Goal: Task Accomplishment & Management: Manage account settings

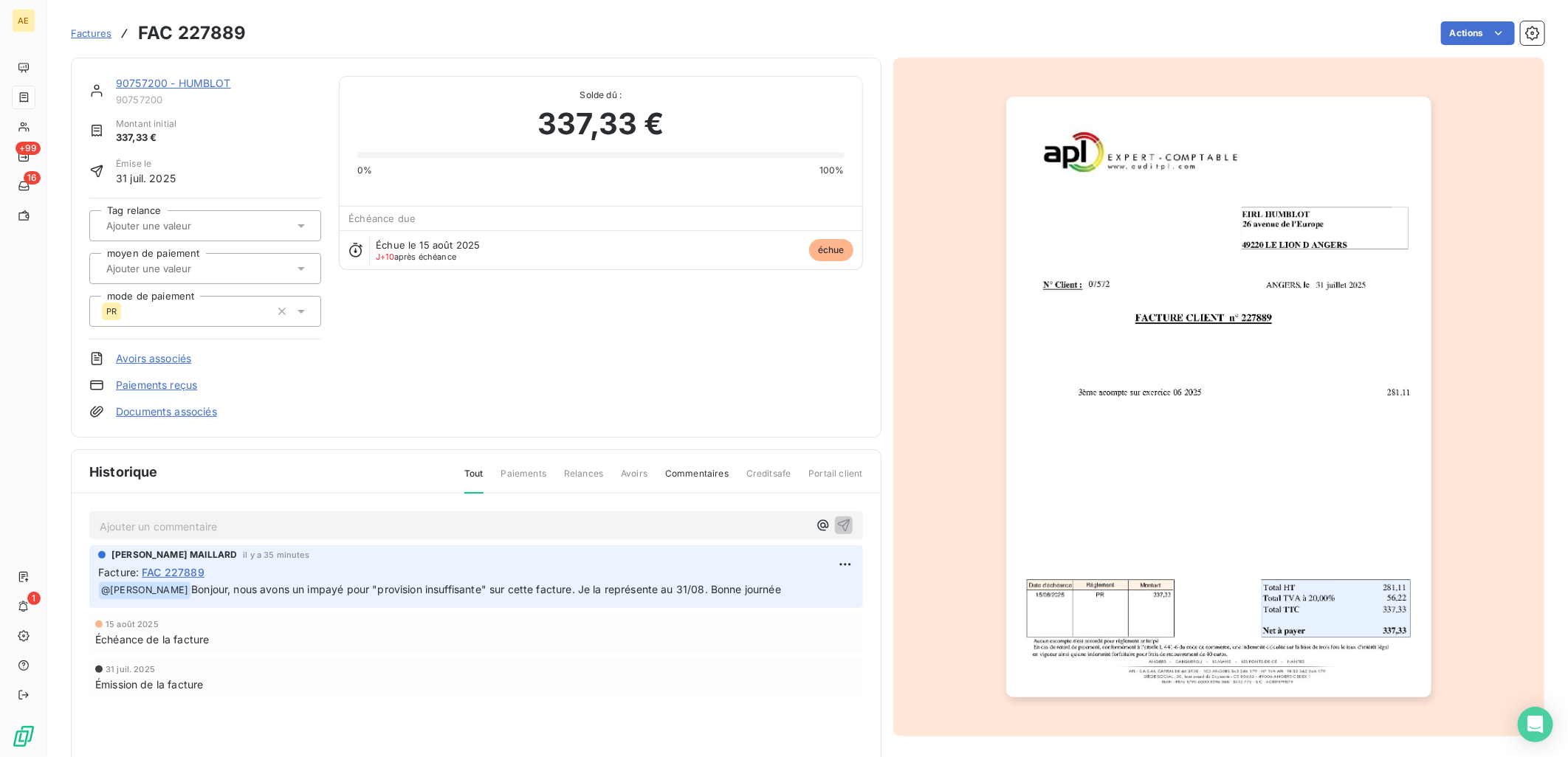
click at [152, 83] on link "90757200 - HUMBLOT" at bounding box center [173, 83] width 115 height 13
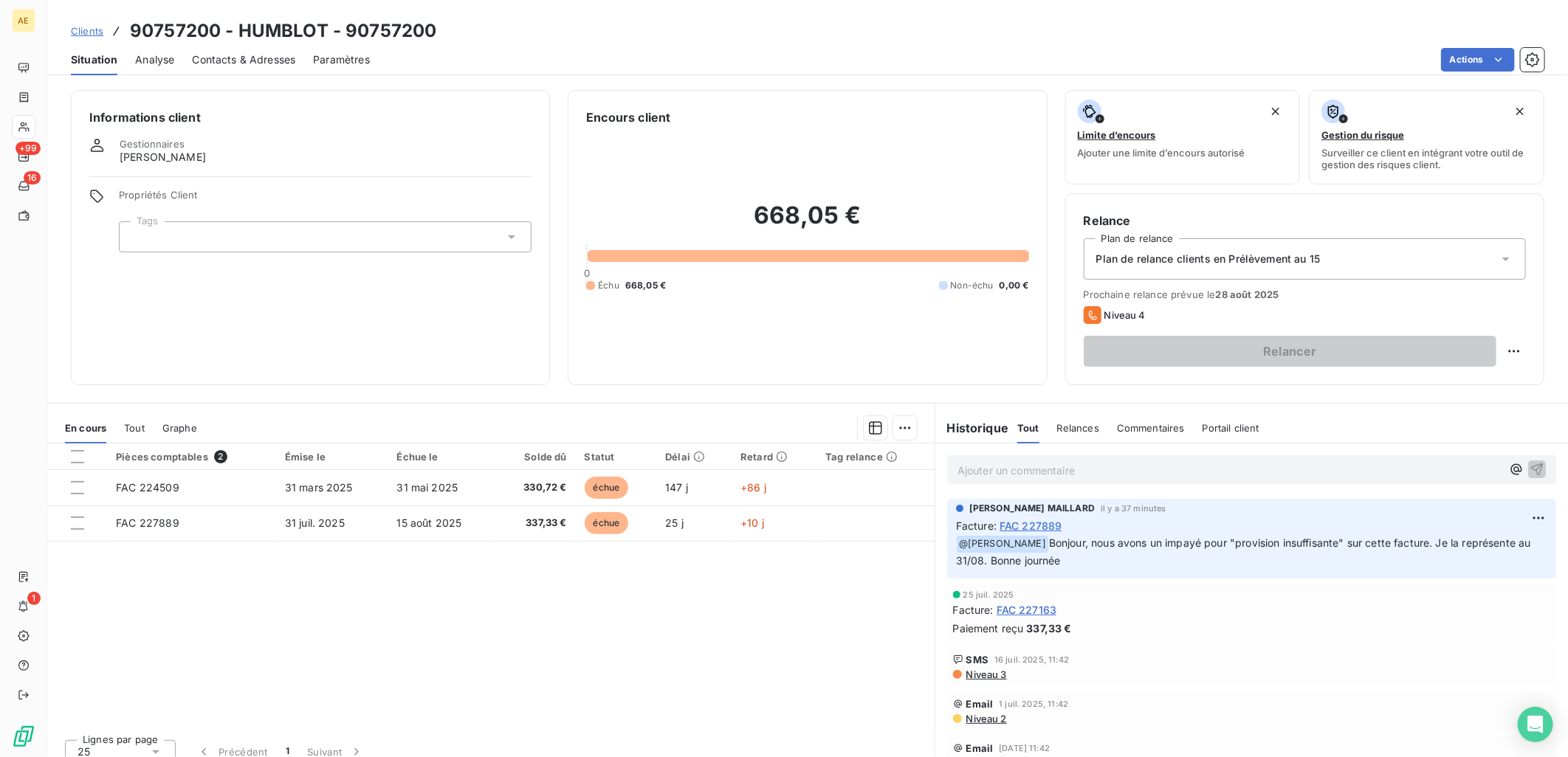
click at [80, 28] on span "Clients" at bounding box center [87, 31] width 32 height 12
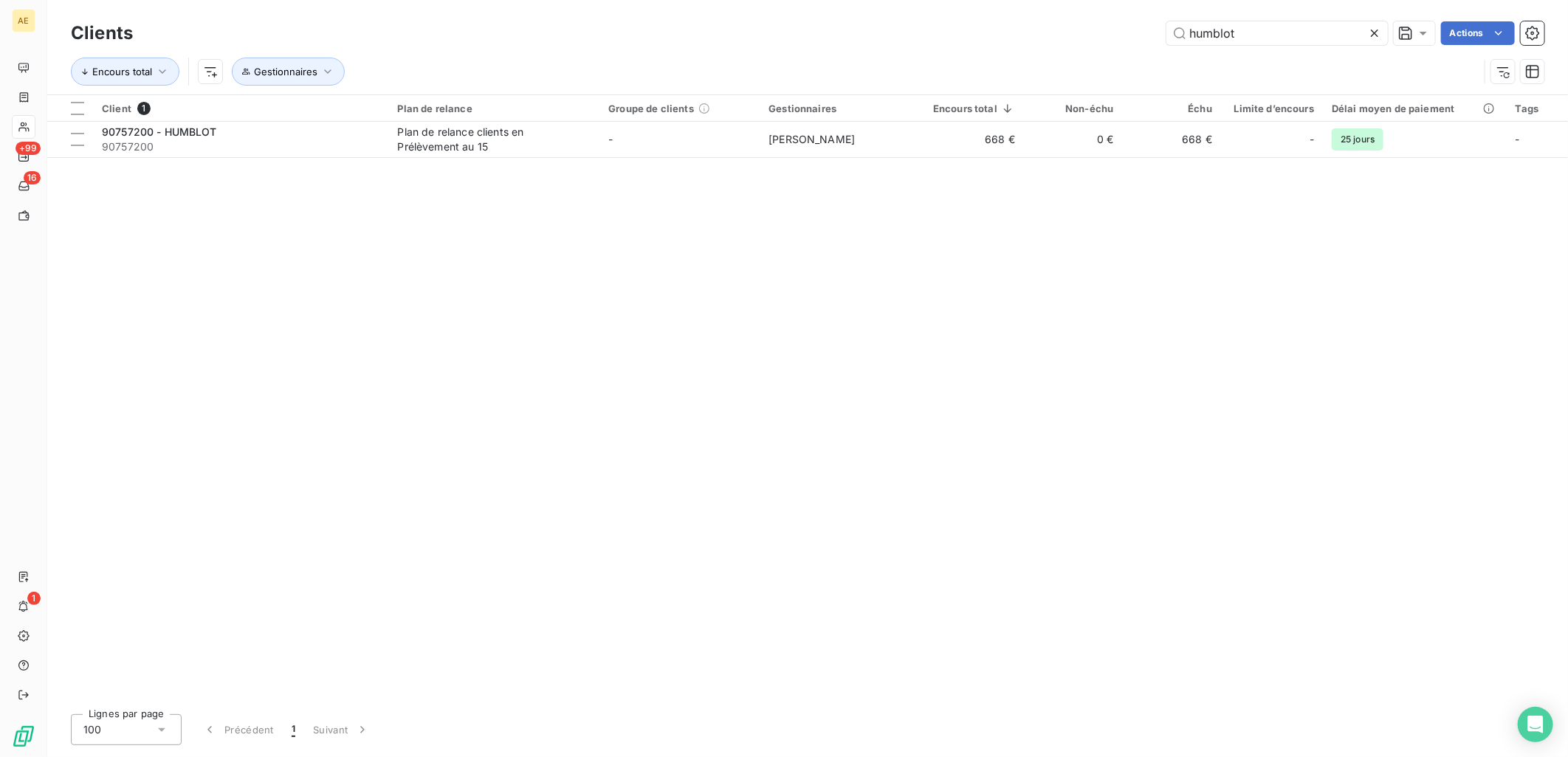
drag, startPoint x: 1270, startPoint y: 27, endPoint x: 1102, endPoint y: 31, distance: 168.0
click at [1102, 31] on div "humblot Actions" at bounding box center [847, 33] width 1394 height 24
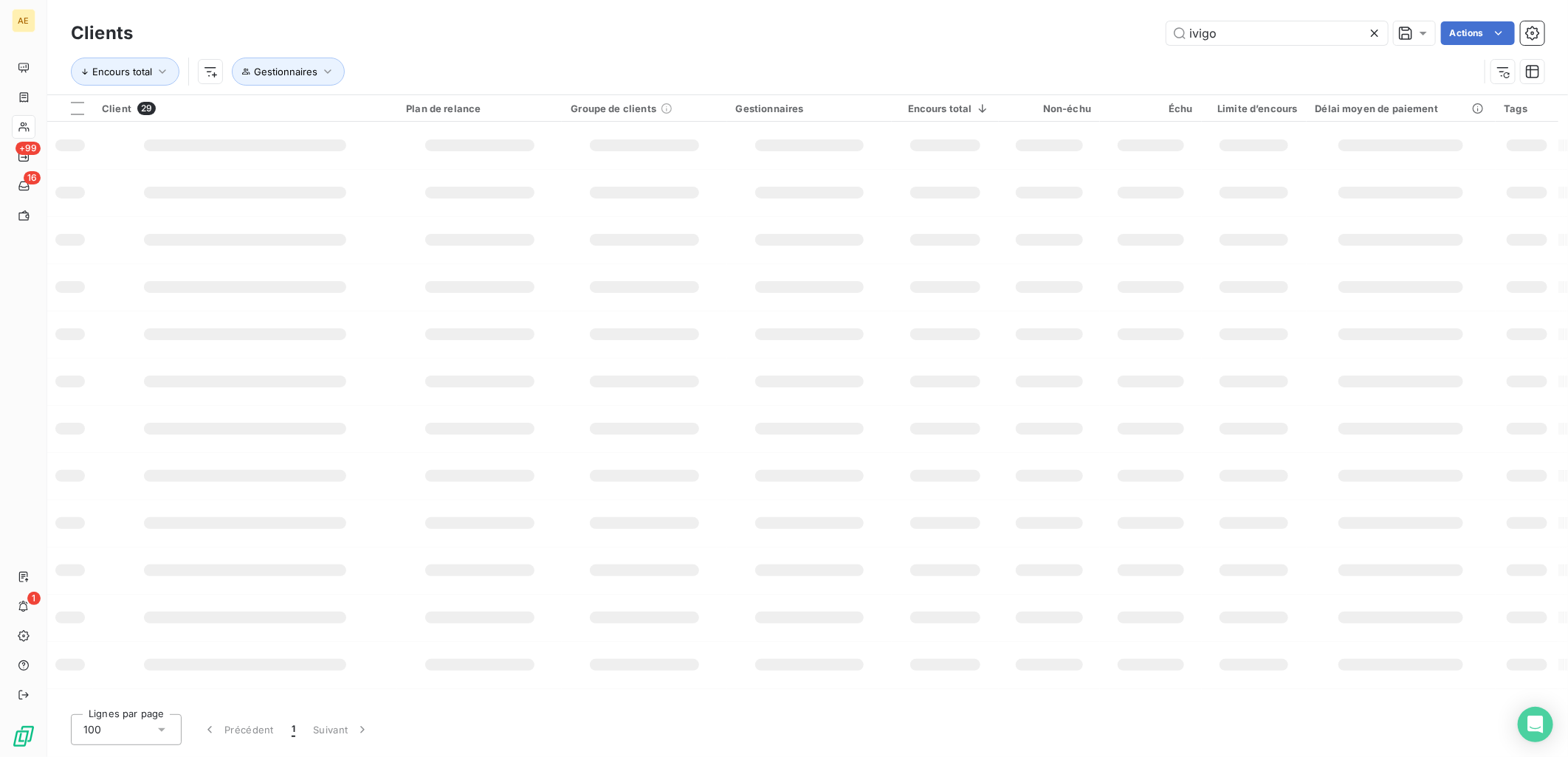
type input "ivigo"
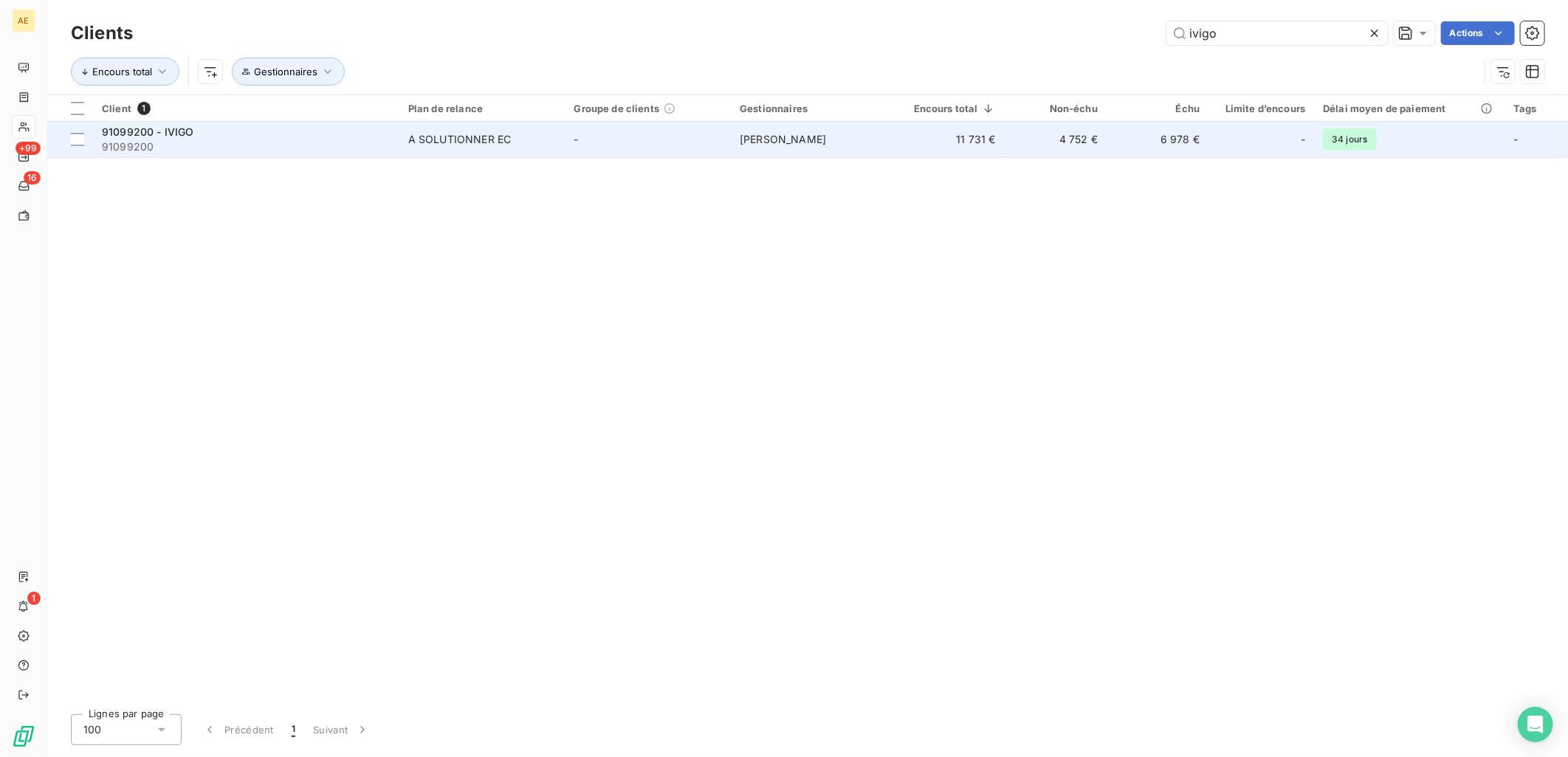
click at [441, 142] on div "A SOLUTIONNER EC" at bounding box center [460, 139] width 103 height 15
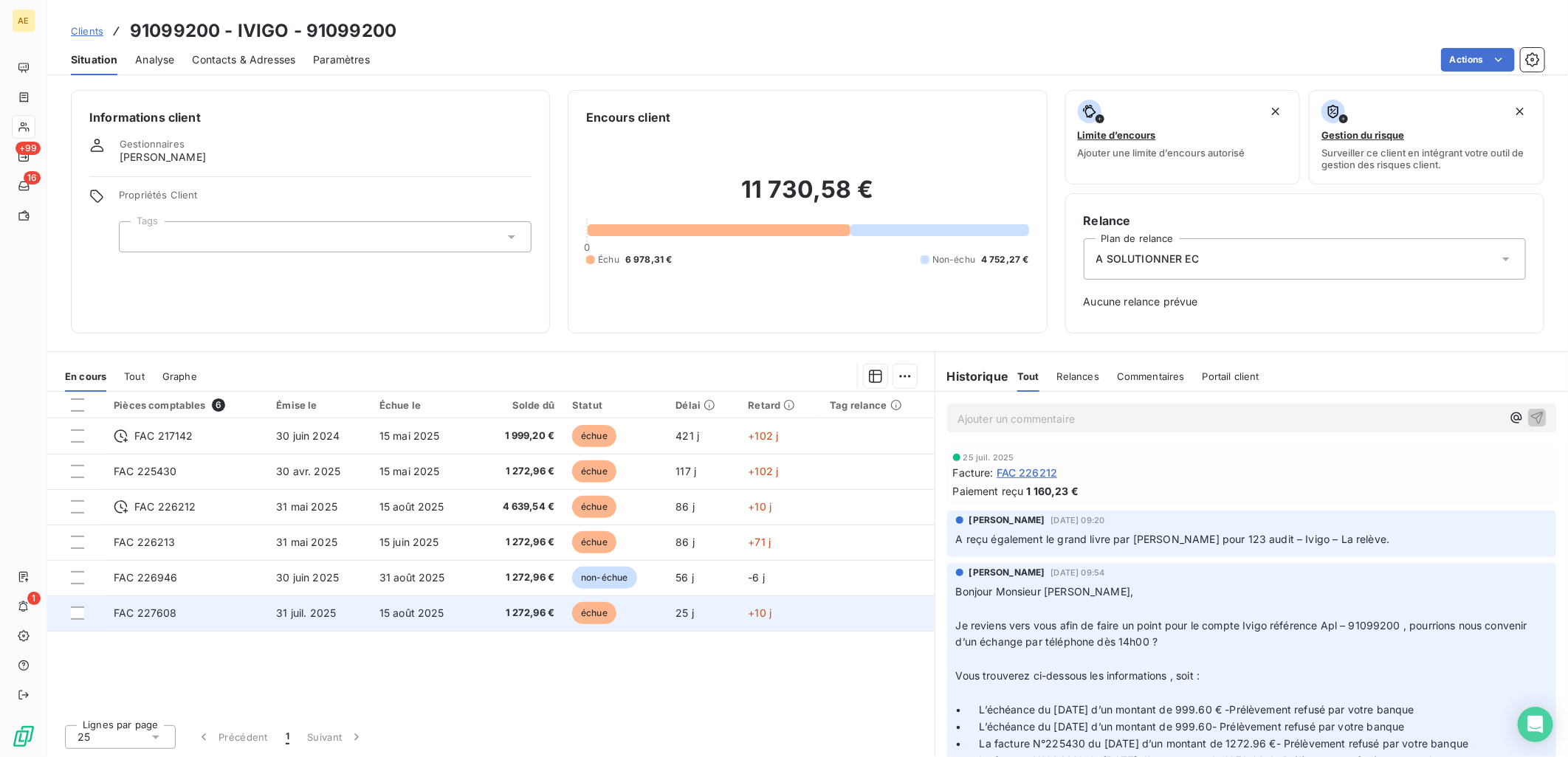
click at [449, 616] on td "15 août 2025" at bounding box center [423, 613] width 104 height 36
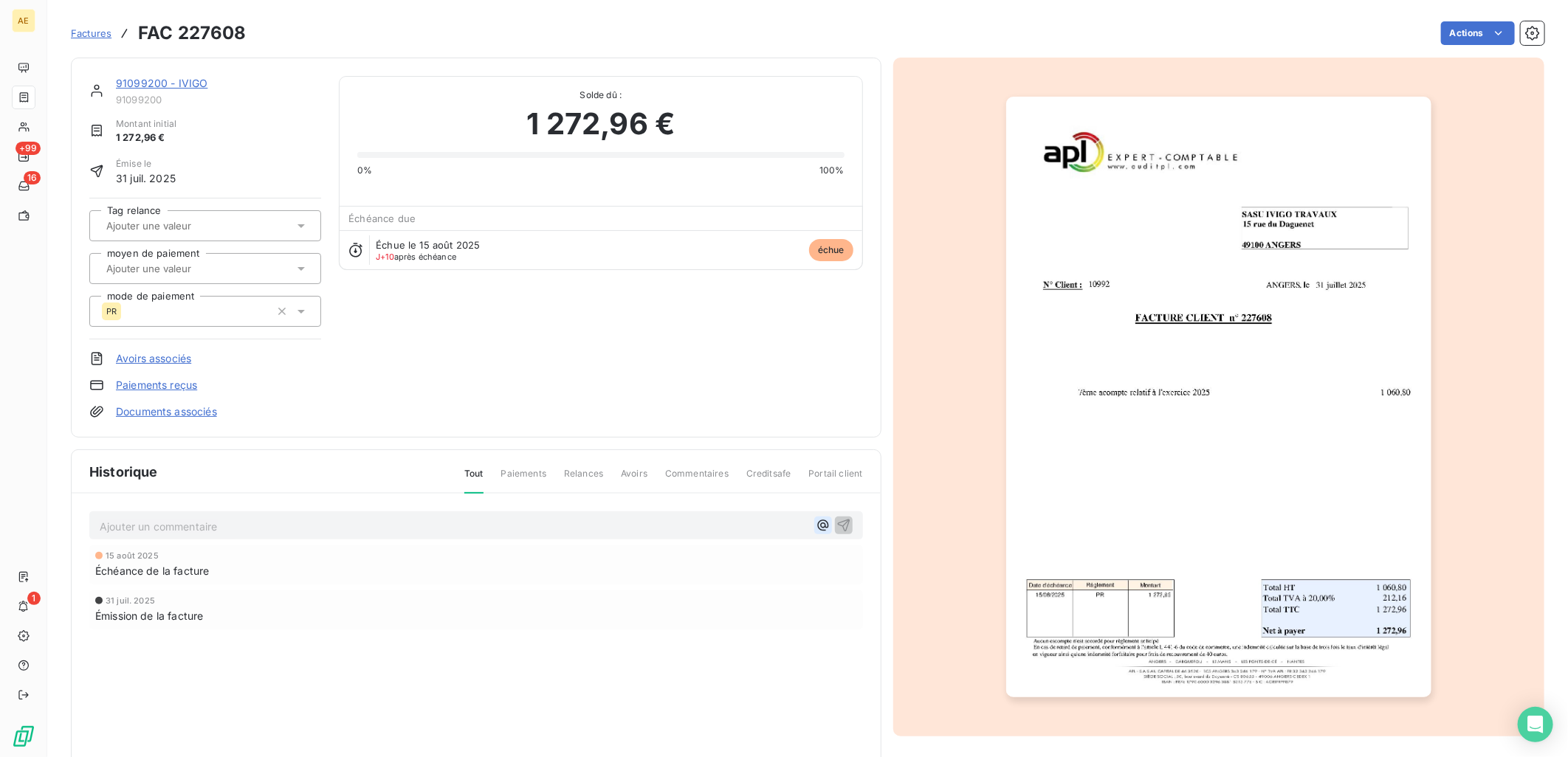
click at [815, 521] on icon "button" at bounding box center [822, 525] width 15 height 15
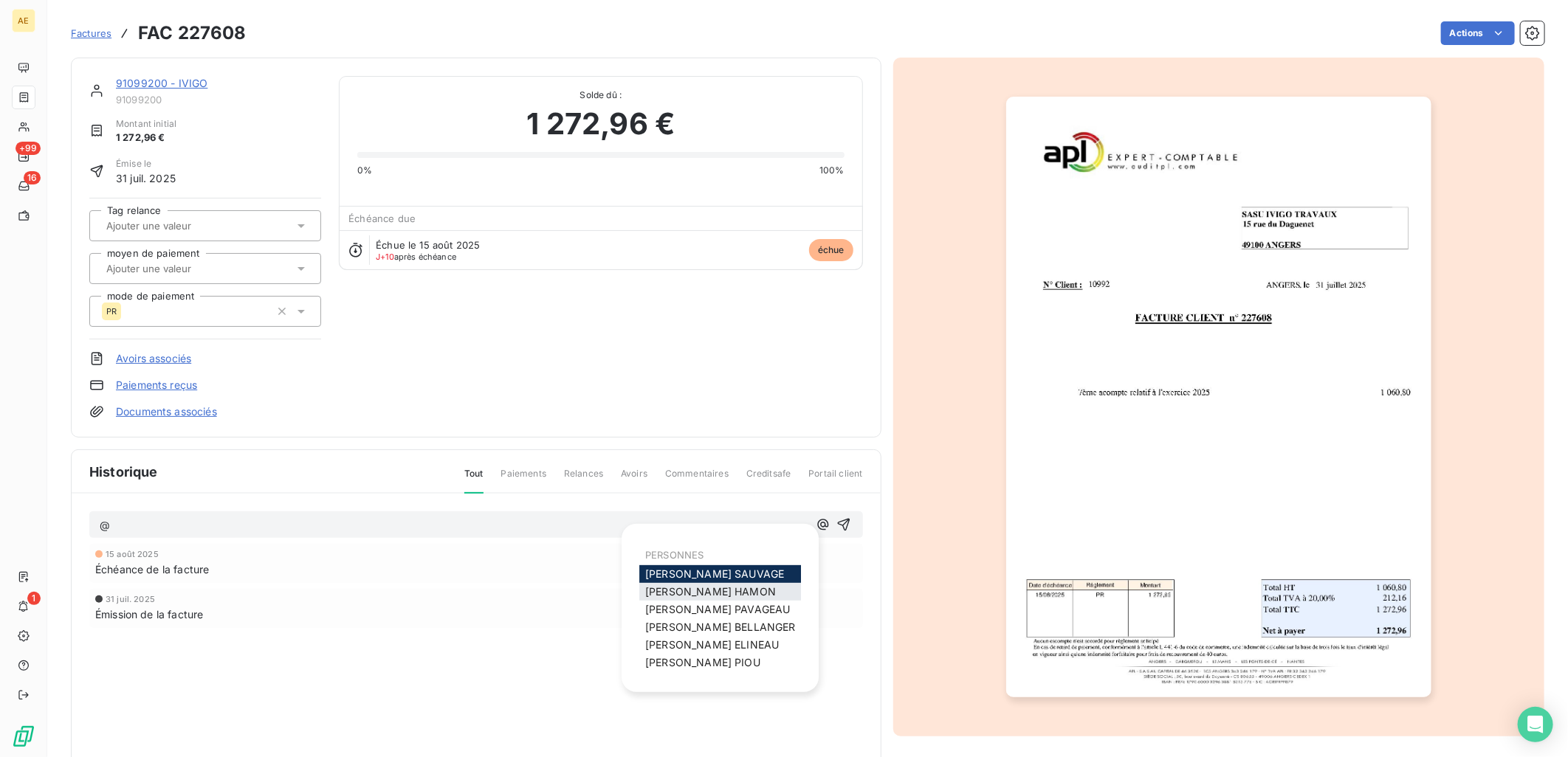
click at [708, 593] on span "[PERSON_NAME]" at bounding box center [710, 591] width 131 height 13
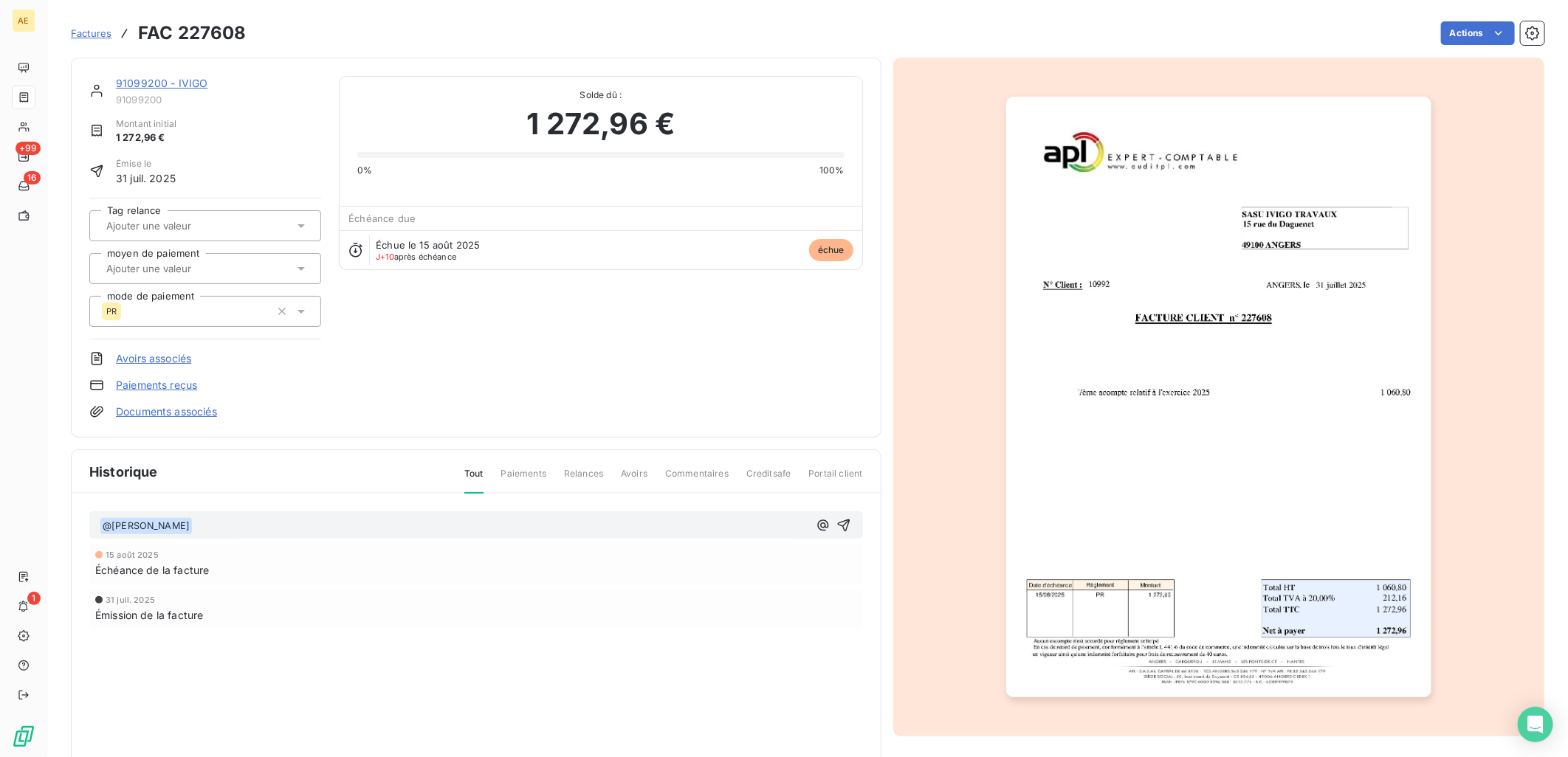
click at [331, 521] on p "﻿ @ [PERSON_NAME] ﻿ ﻿" at bounding box center [454, 526] width 708 height 17
click at [305, 522] on span "Bonjour, nous avons u nimpayé pour "provision insuffisante" sur cette facture." at bounding box center [384, 525] width 384 height 13
click at [610, 522] on p "﻿ @ [PERSON_NAME] ﻿ Bonjour, nous avons un impayé pour "provision insuffisante"…" at bounding box center [454, 526] width 708 height 17
click at [836, 525] on icon "button" at bounding box center [843, 525] width 15 height 15
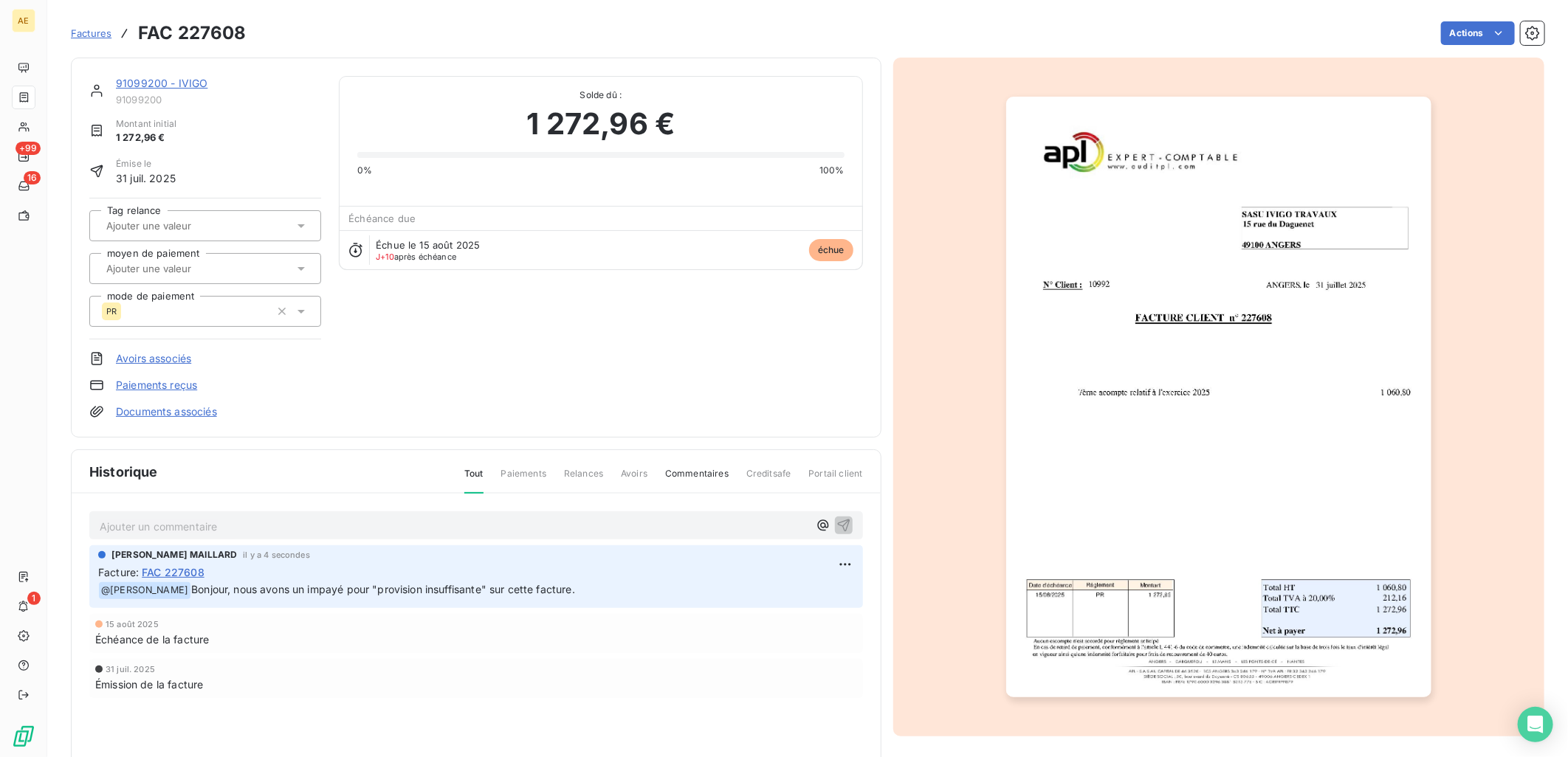
click at [163, 86] on link "91099200 - IVIGO" at bounding box center [161, 83] width 92 height 13
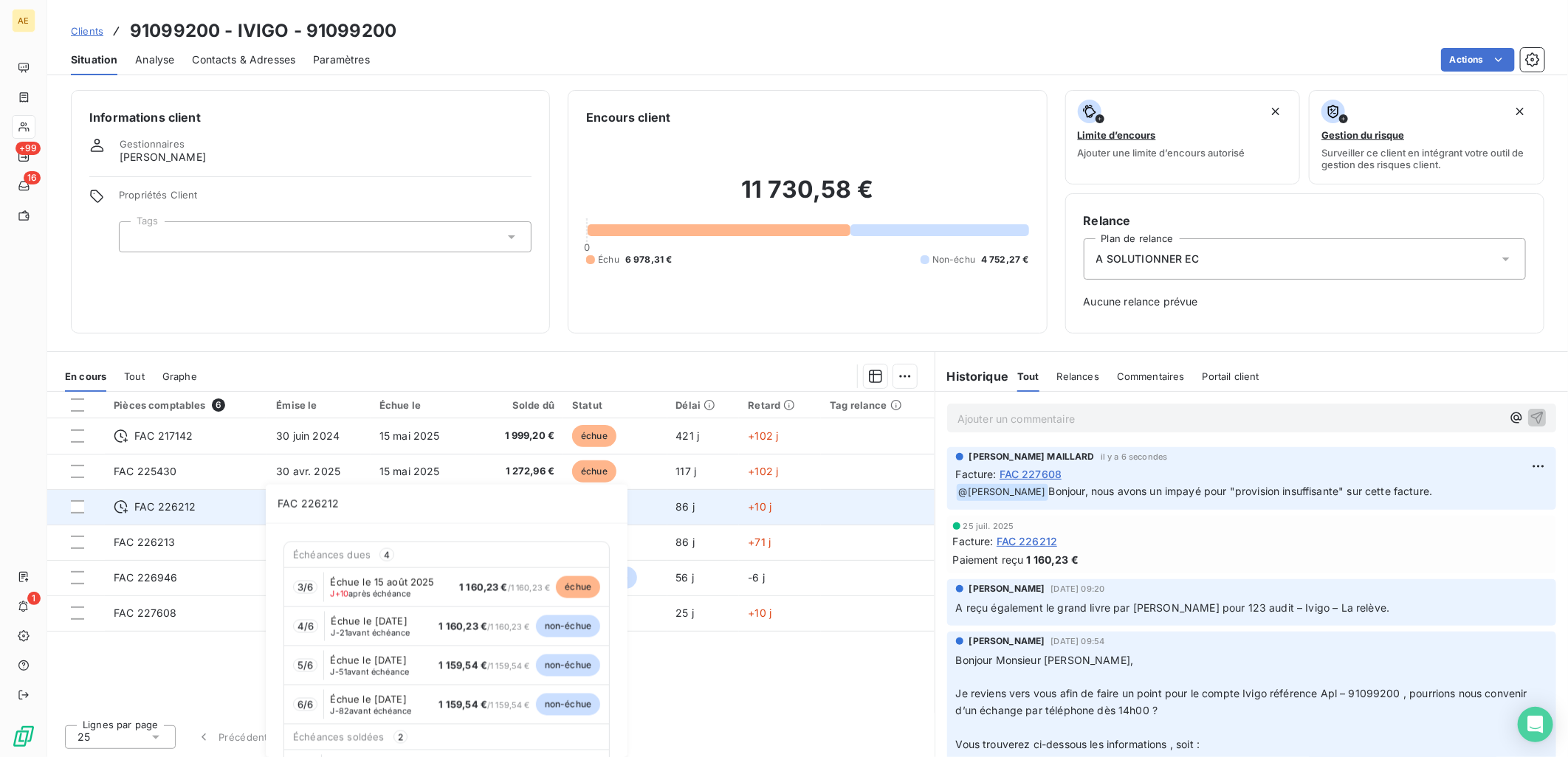
click at [214, 505] on div "FAC 226212" at bounding box center [186, 506] width 145 height 15
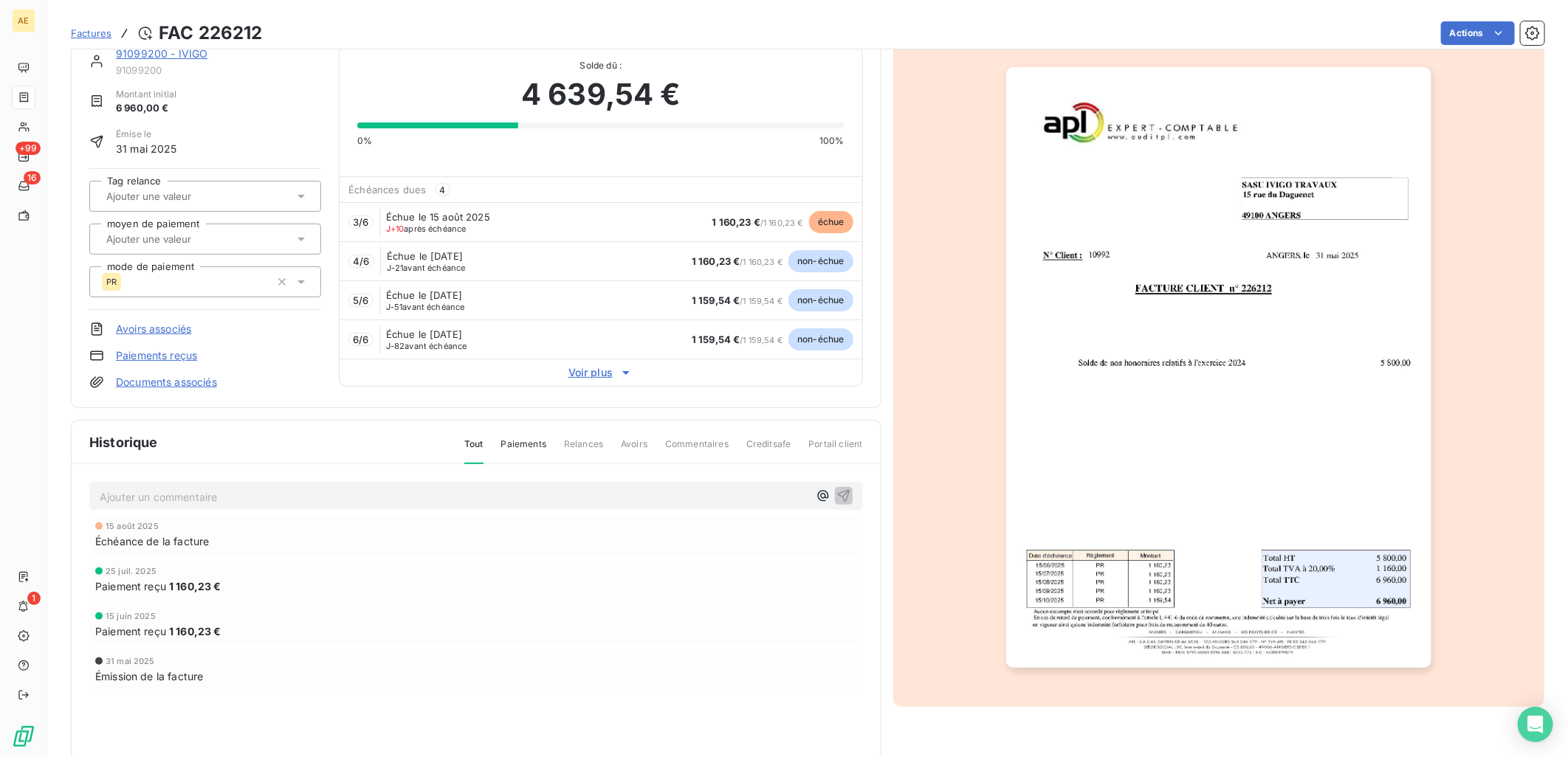
scroll to position [59, 0]
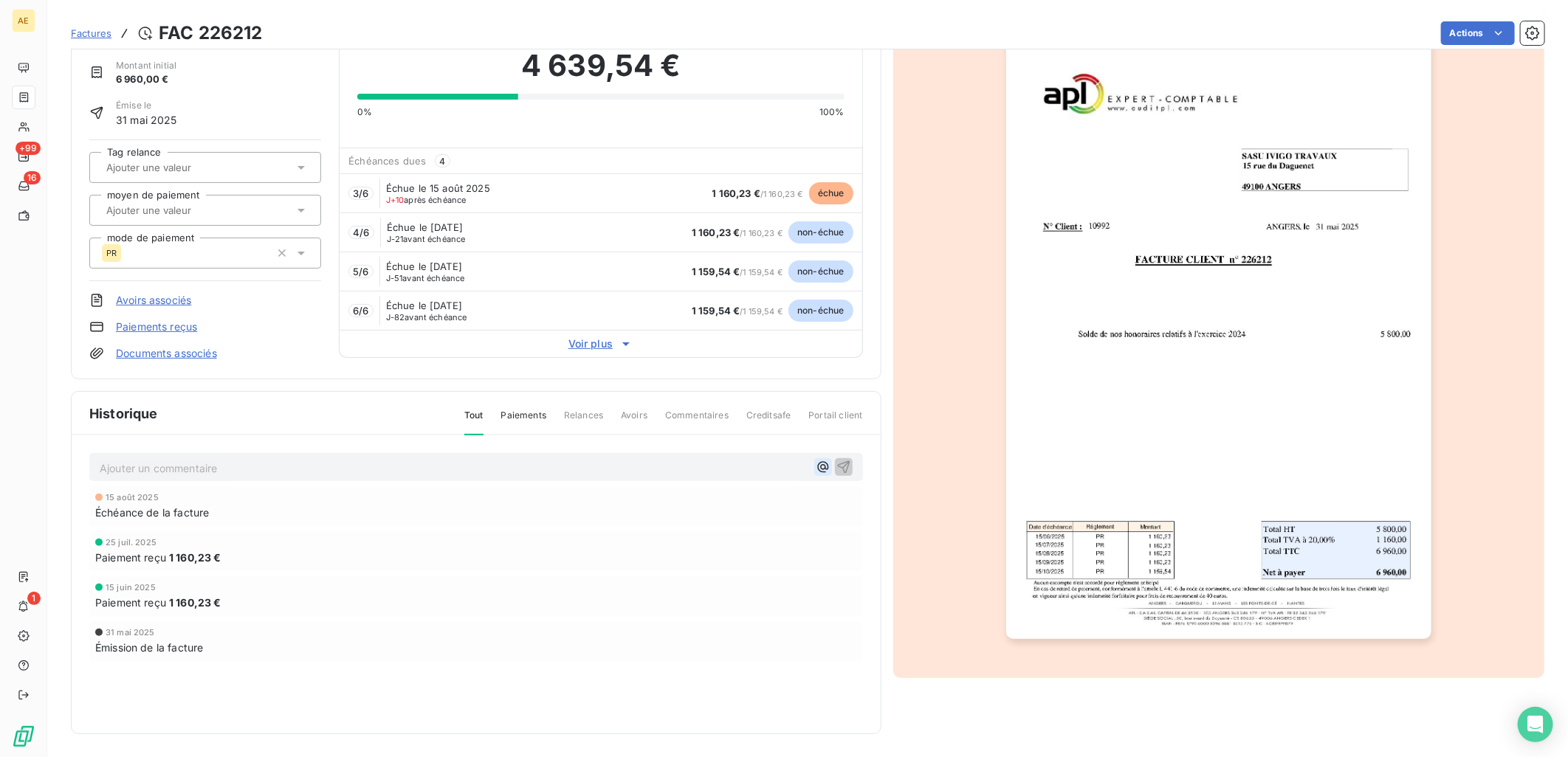
click at [815, 471] on icon "button" at bounding box center [822, 467] width 15 height 15
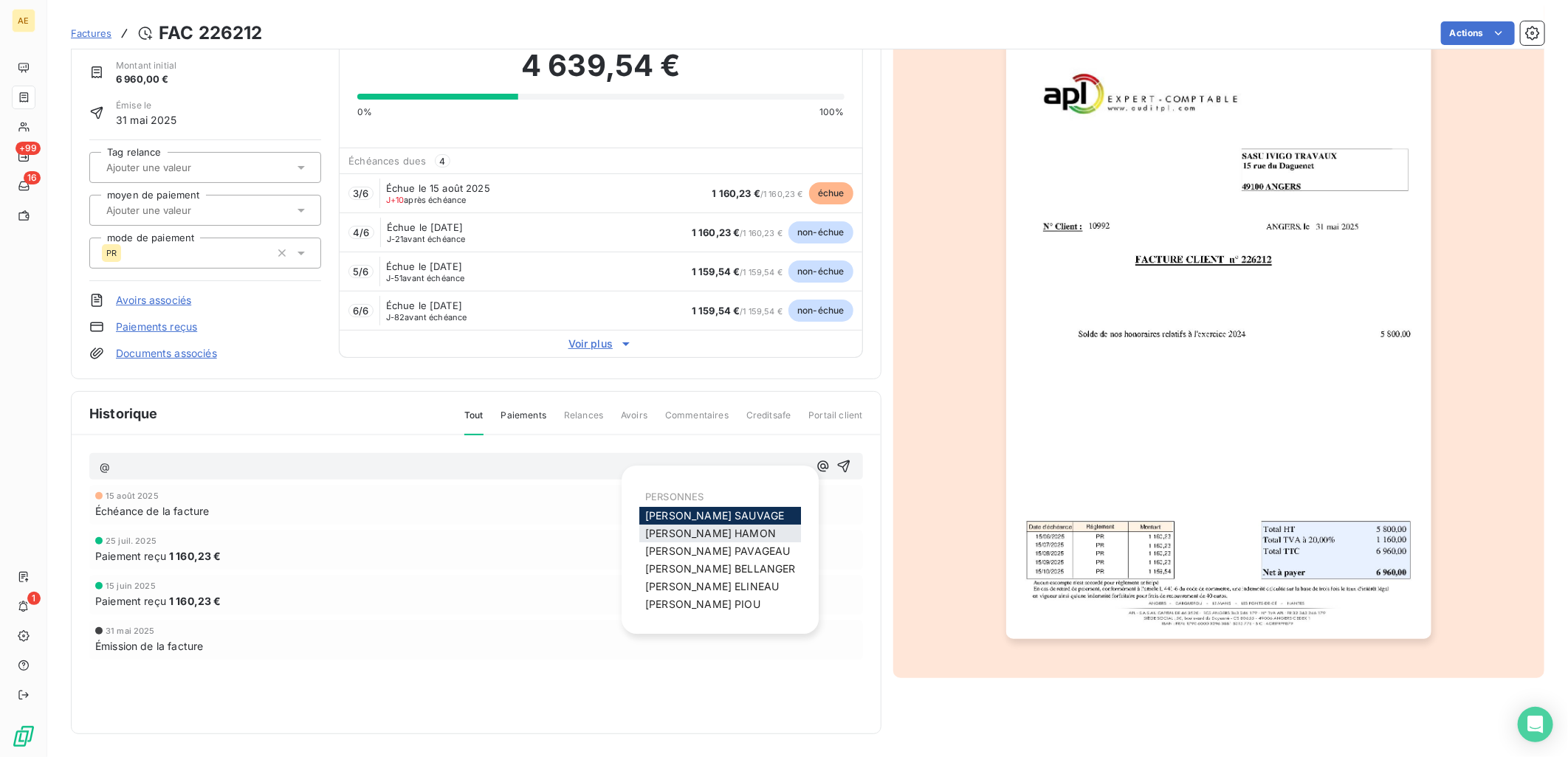
click at [694, 535] on span "[PERSON_NAME]" at bounding box center [710, 533] width 131 height 13
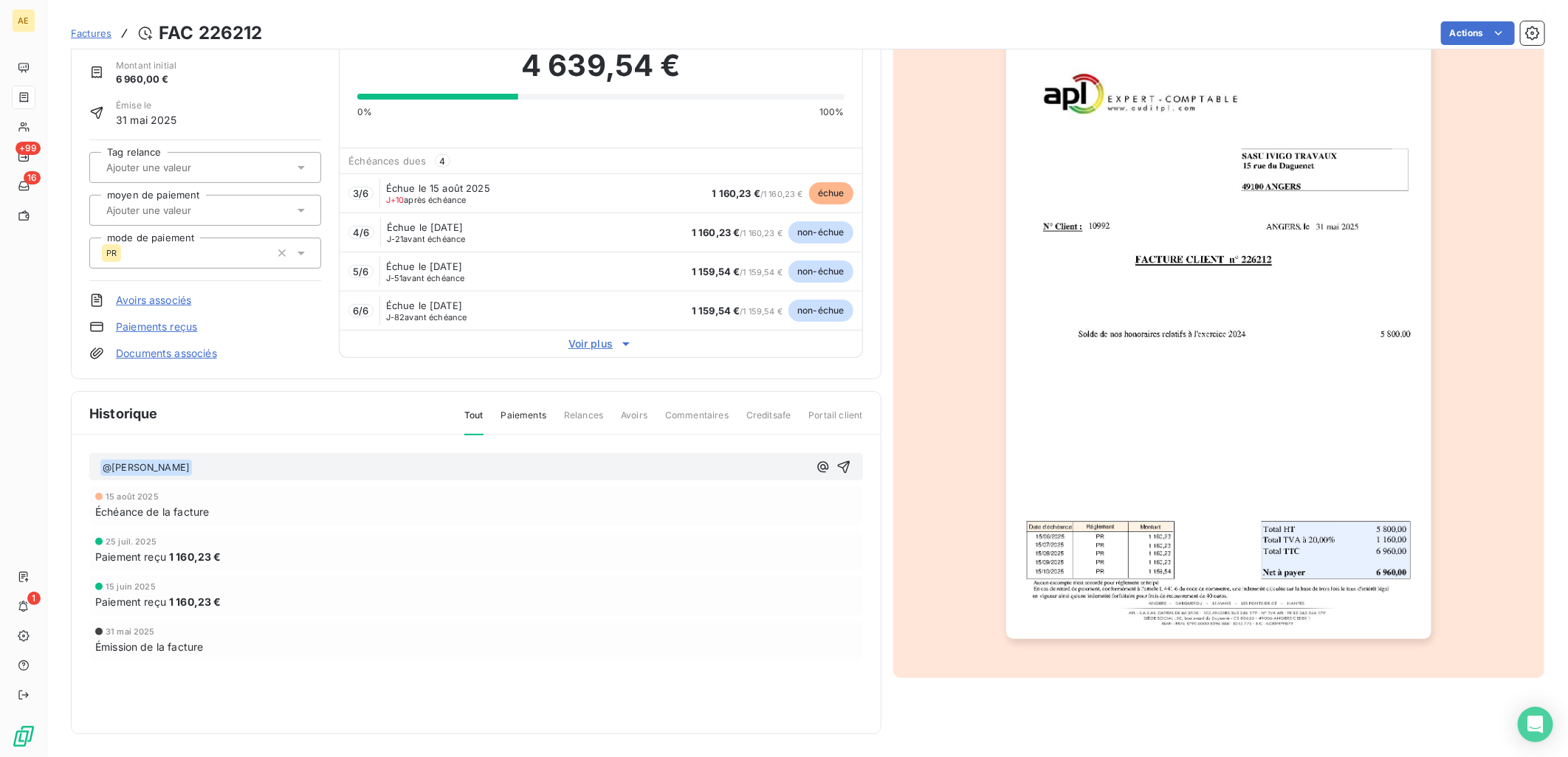
click at [251, 463] on p "﻿ @ [PERSON_NAME] ﻿ ﻿" at bounding box center [454, 467] width 708 height 17
click at [268, 464] on span "Bonjour, l'échéace du 15/08 est revenue impayée pour "provision insuffisante"." at bounding box center [386, 467] width 388 height 13
click at [609, 469] on p "﻿ @ [PERSON_NAME] ﻿ Bonjour, l'échéance du 15/08 est revenue impayée pour "prov…" at bounding box center [454, 467] width 708 height 17
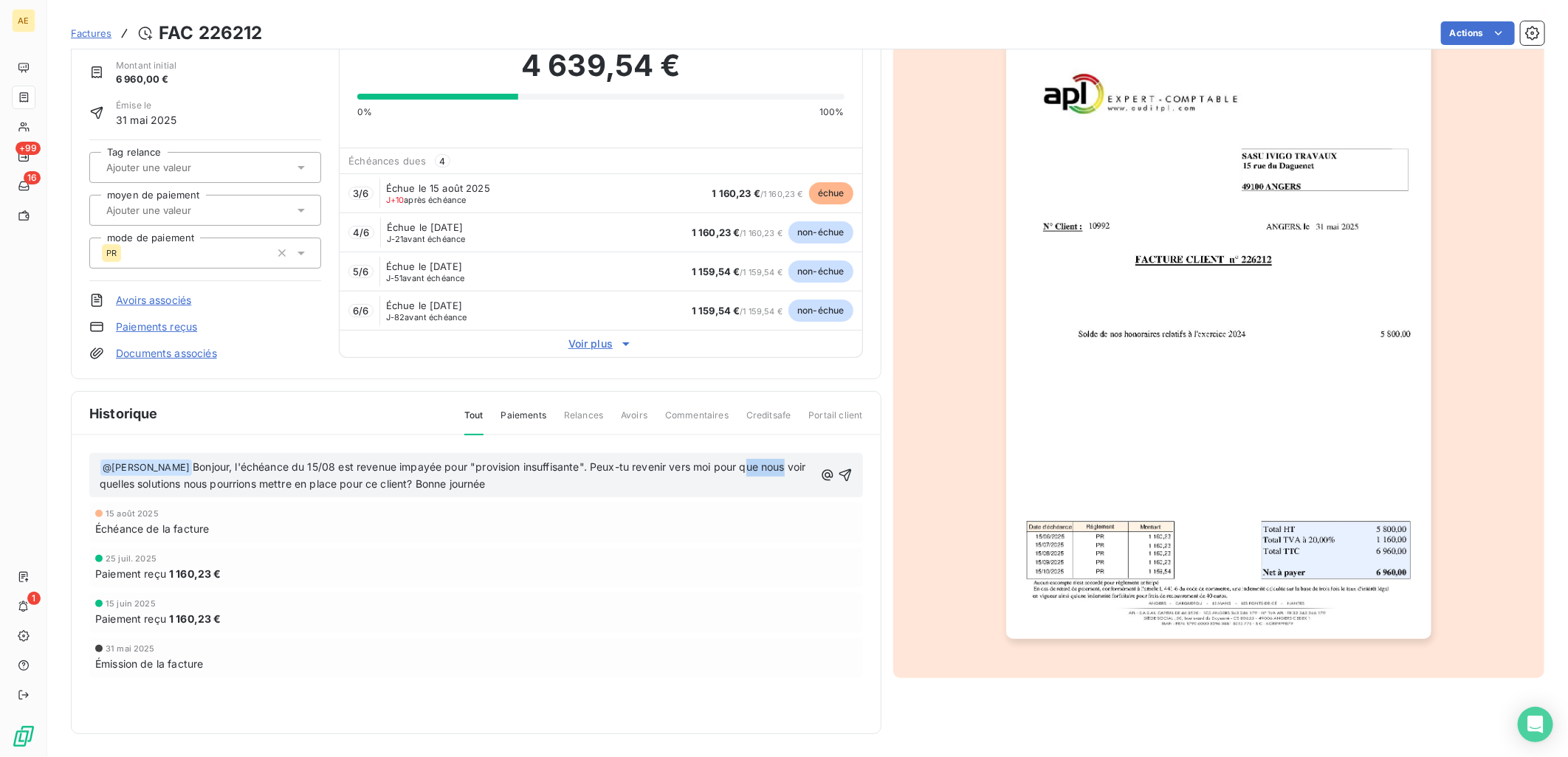
drag, startPoint x: 787, startPoint y: 466, endPoint x: 743, endPoint y: 464, distance: 44.0
click at [743, 464] on span "Bonjour, l'échéance du 15/08 est revenue impayée pour "provision insuffisante".…" at bounding box center [454, 475] width 709 height 30
click at [838, 475] on icon "button" at bounding box center [845, 475] width 15 height 15
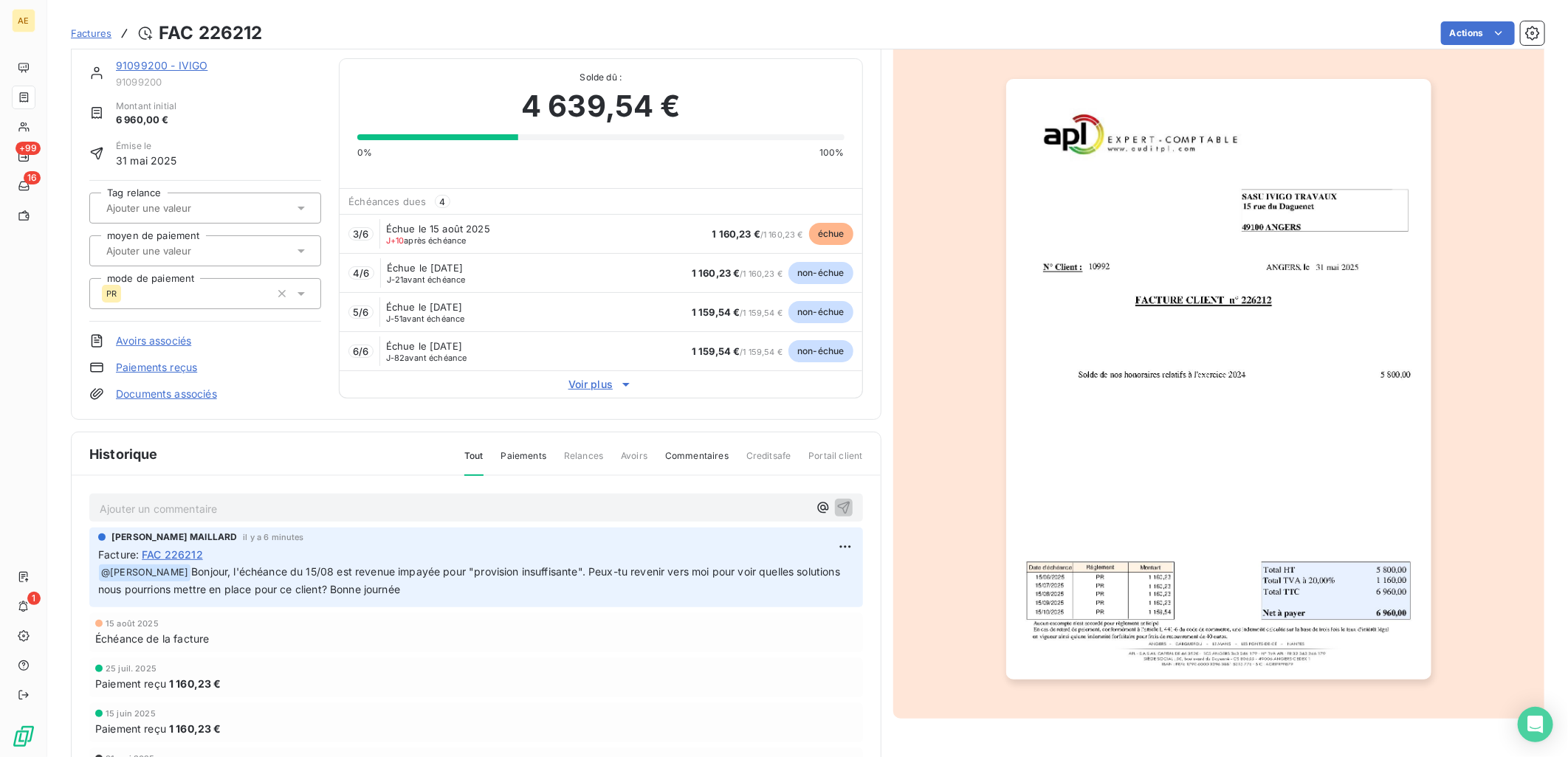
scroll to position [0, 0]
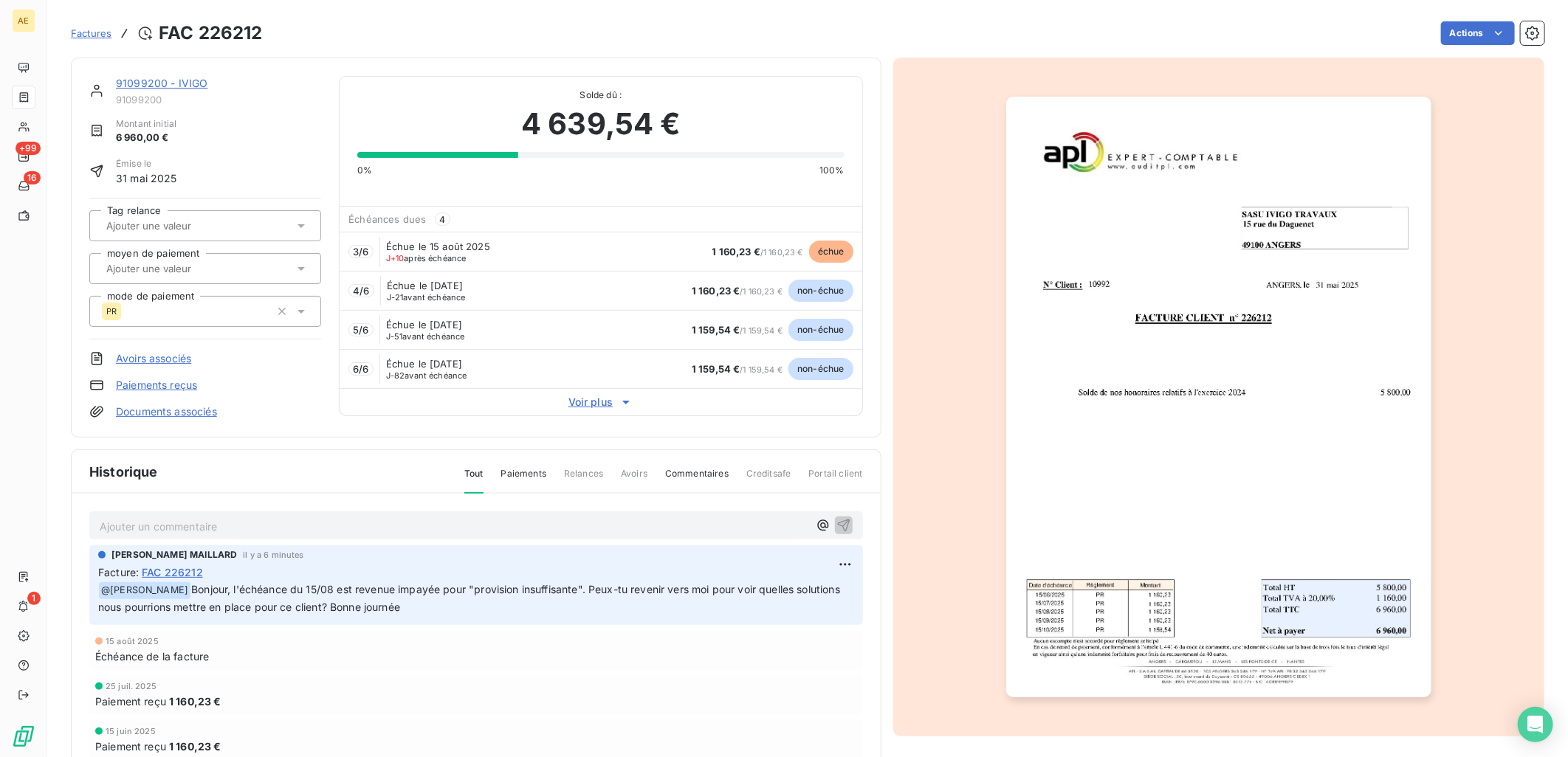
click at [143, 82] on link "91099200 - IVIGO" at bounding box center [161, 83] width 92 height 13
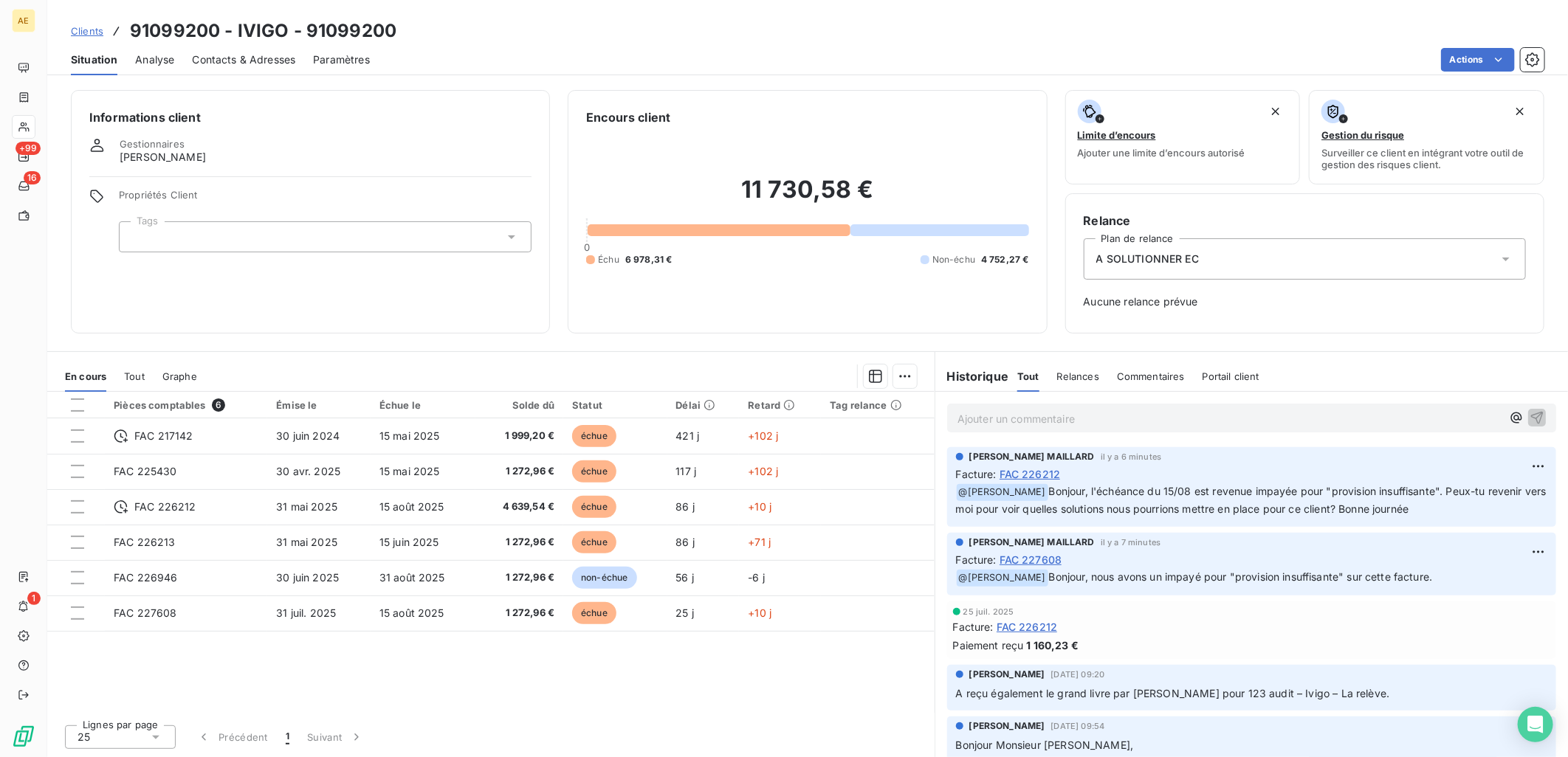
click at [96, 32] on span "Clients" at bounding box center [87, 31] width 32 height 12
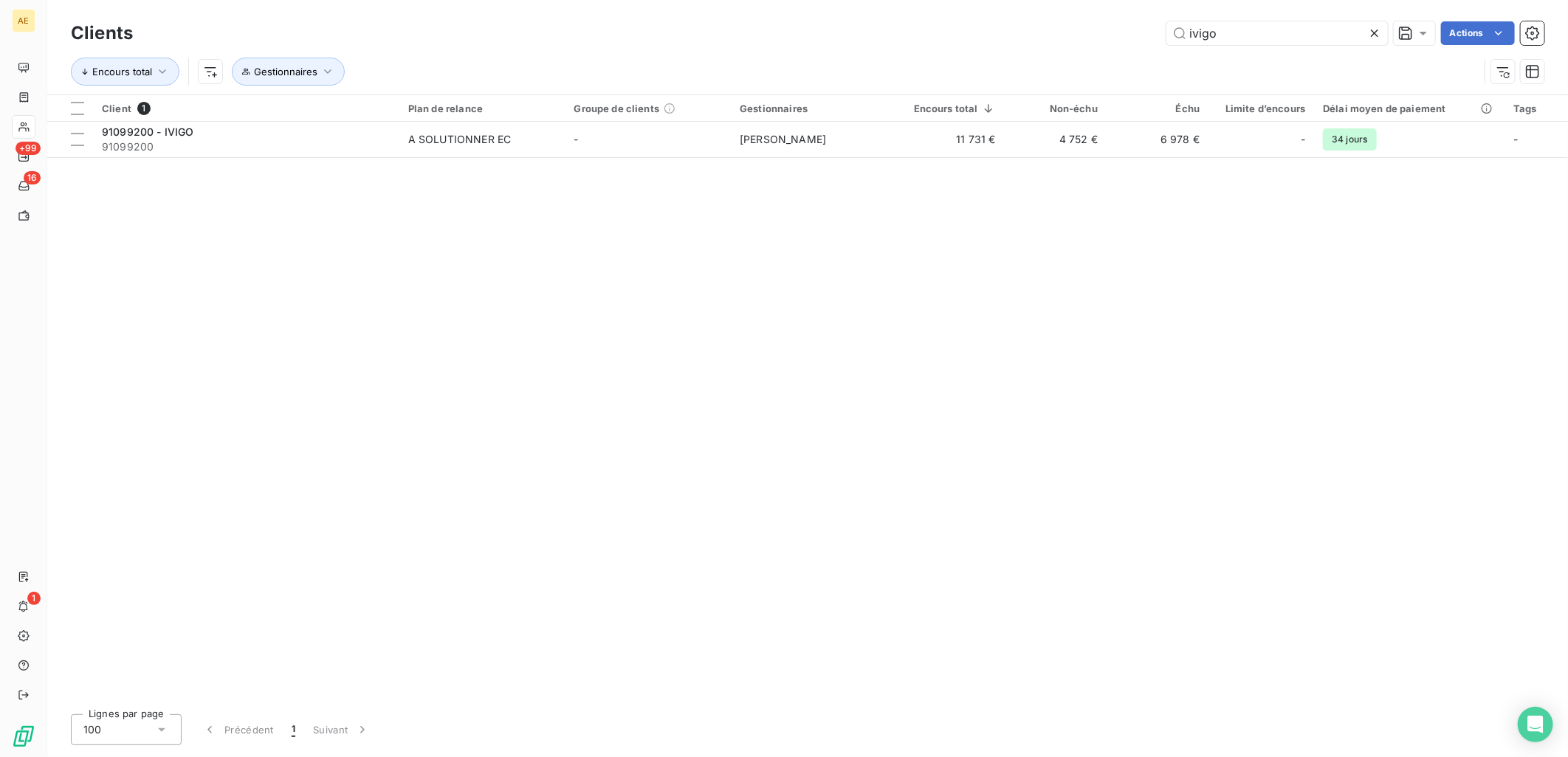
drag, startPoint x: 1251, startPoint y: 32, endPoint x: 727, endPoint y: 63, distance: 524.9
click at [735, 62] on div "Clients ivigo Actions Encours total Gestionnaires" at bounding box center [807, 55] width 1473 height 77
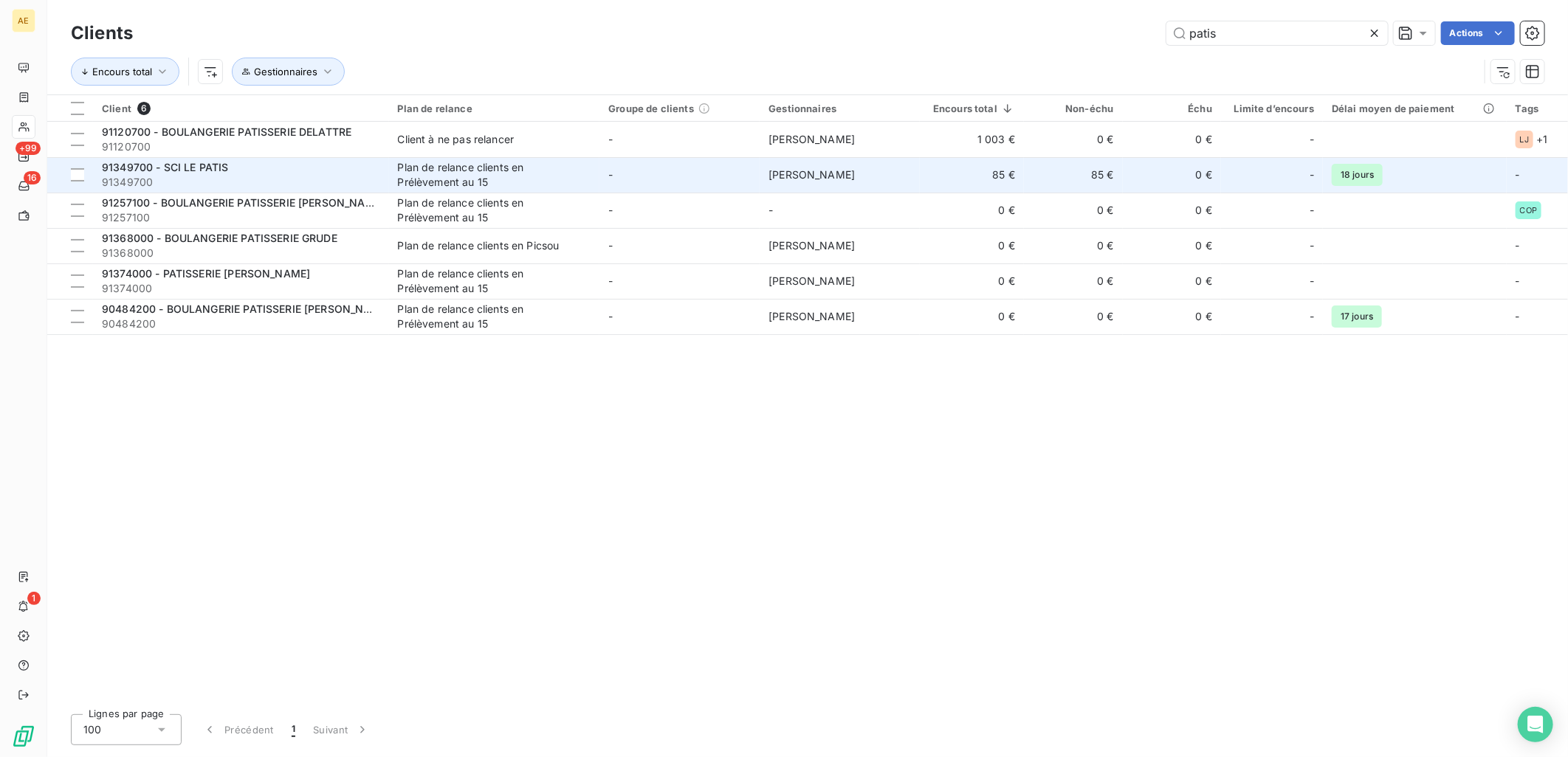
type input "patis"
click at [401, 181] on div "Plan de relance clients en Prélèvement au 15" at bounding box center [490, 174] width 184 height 29
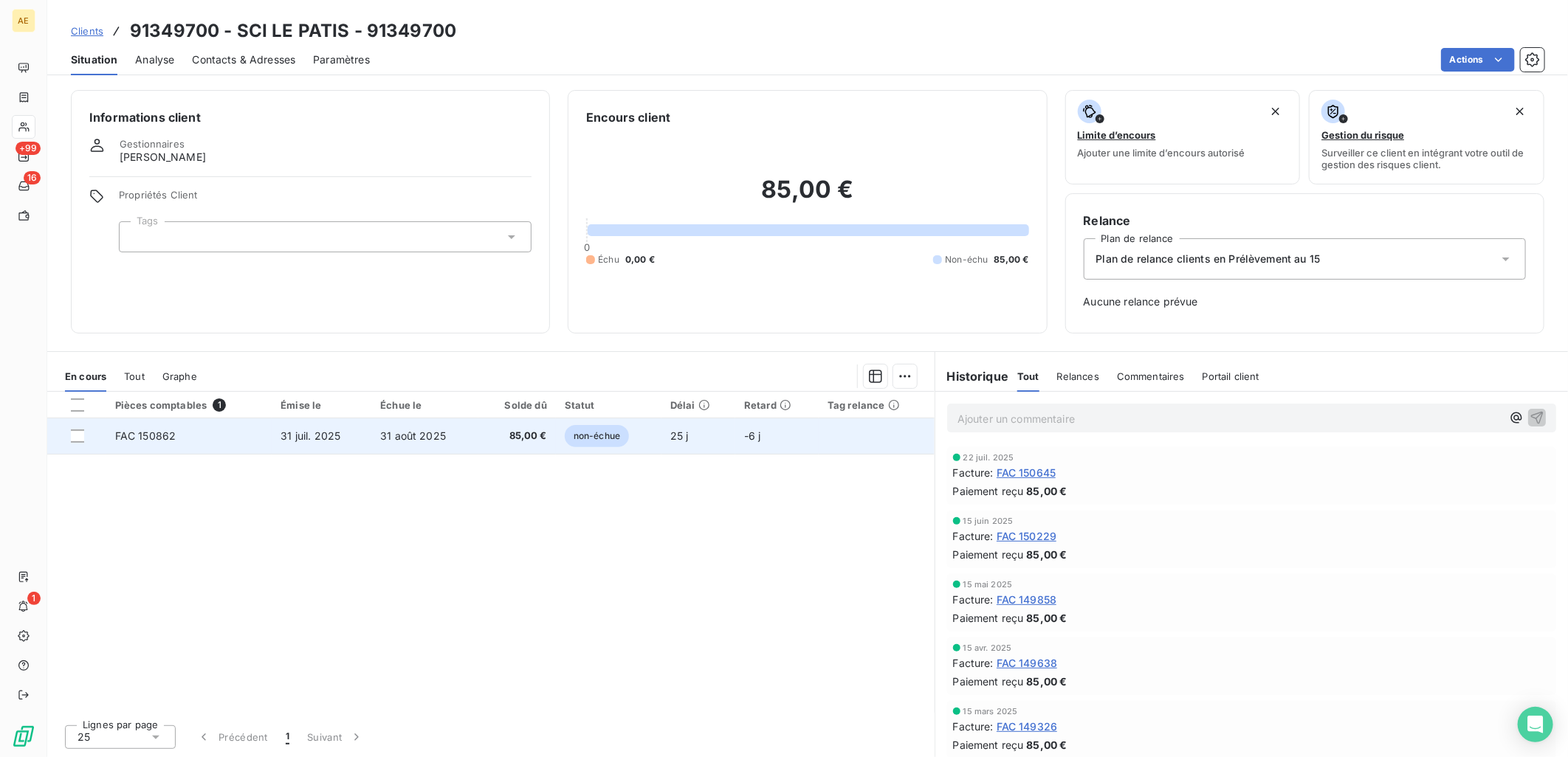
click at [382, 432] on span "31 août 2025" at bounding box center [412, 436] width 66 height 13
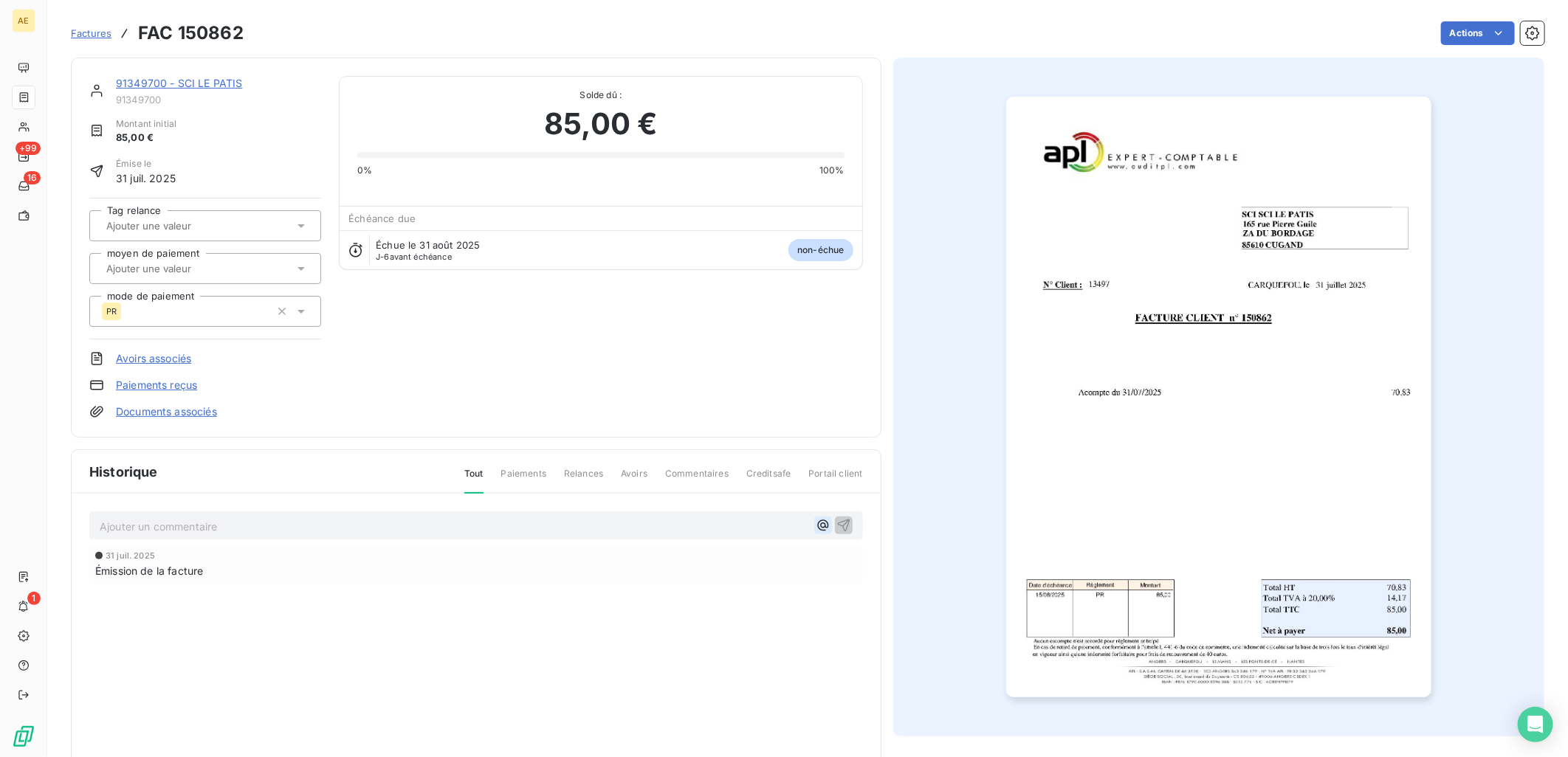
click at [815, 520] on icon "button" at bounding box center [822, 525] width 15 height 15
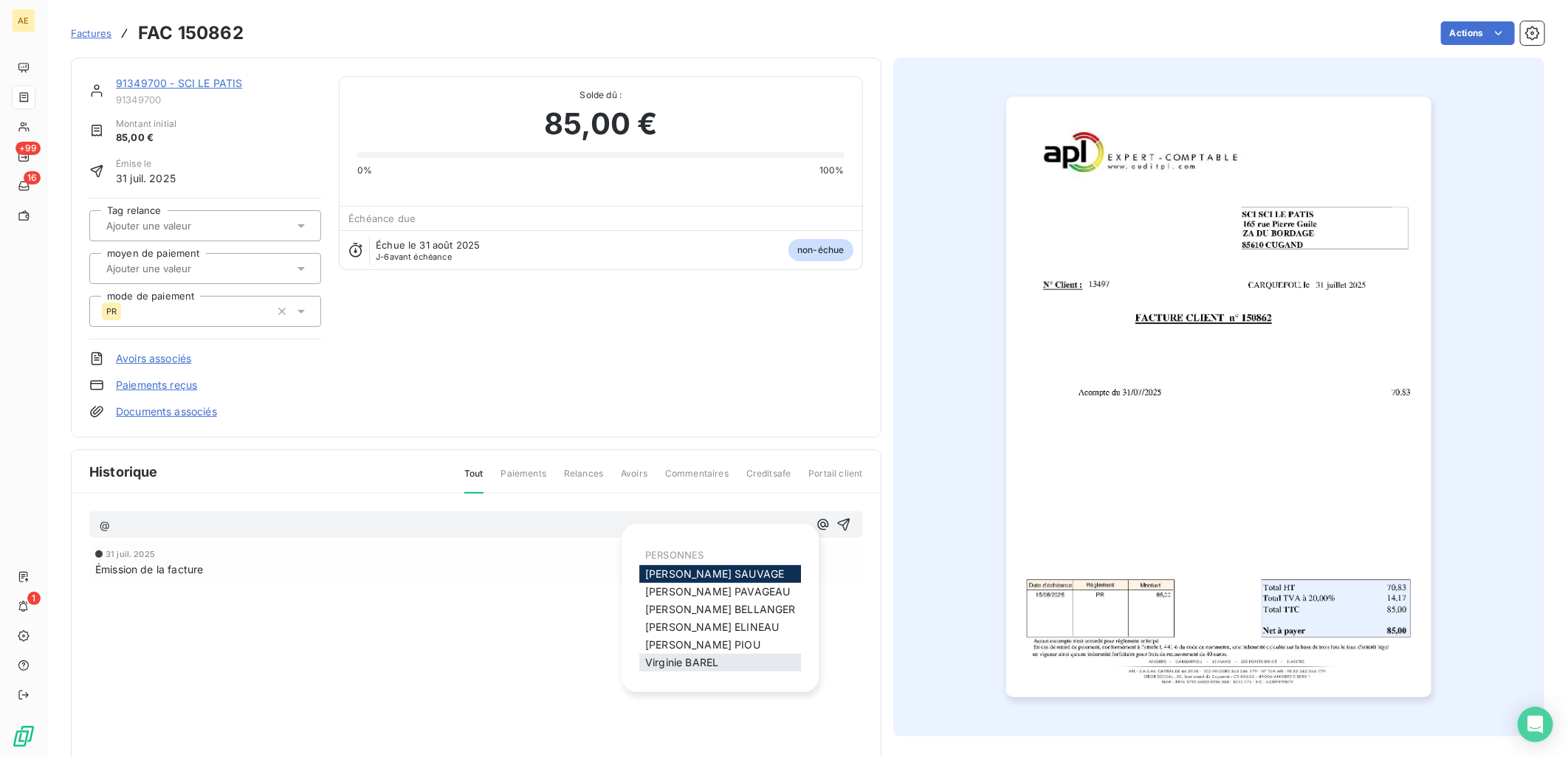
click at [686, 661] on span "[PERSON_NAME]" at bounding box center [681, 662] width 73 height 13
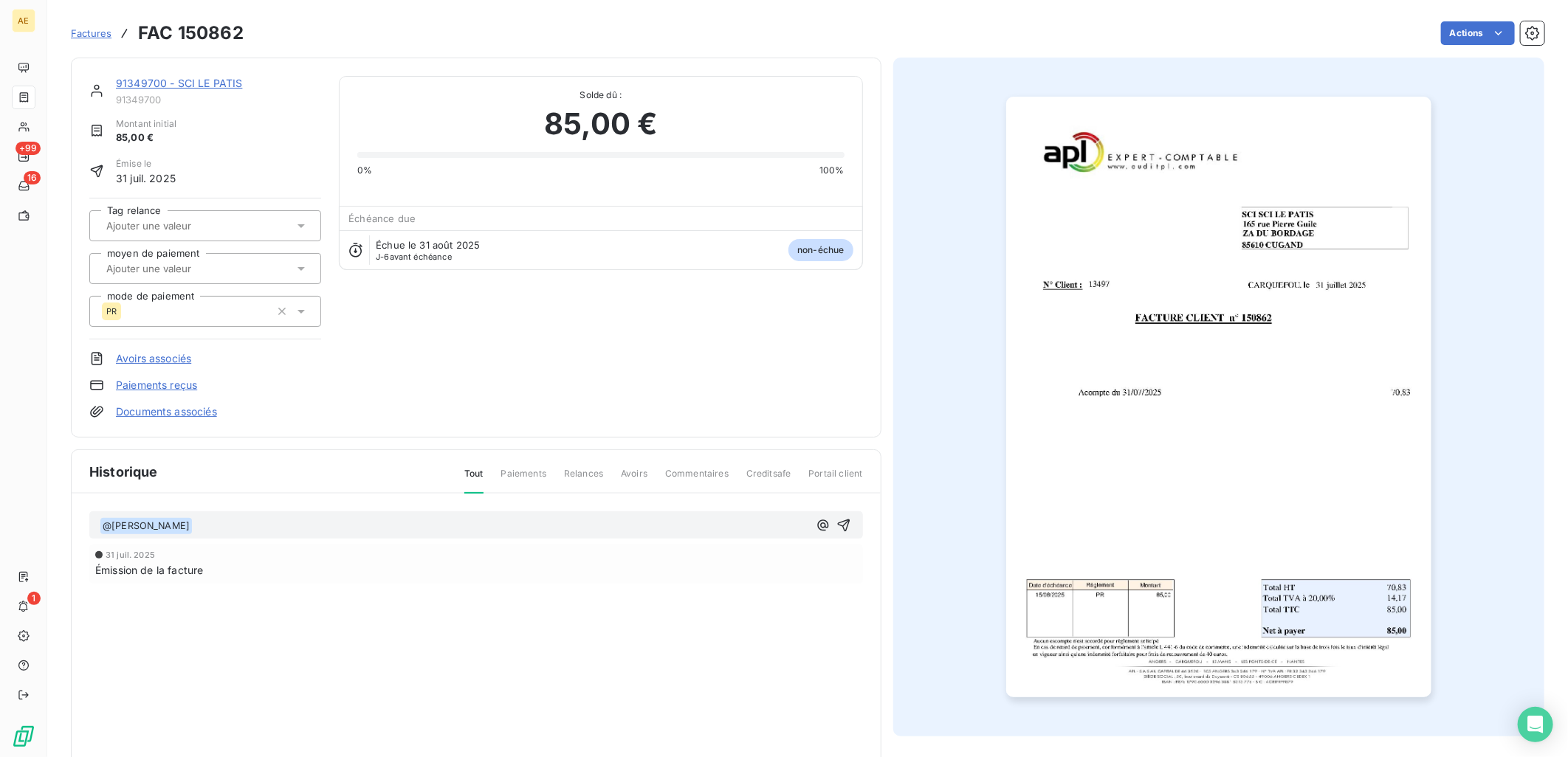
click at [195, 528] on p "﻿ @ [PERSON_NAME] ﻿ ﻿" at bounding box center [454, 526] width 708 height 17
click at [421, 521] on span "Bonjour, nous avons un impayé sur cette facture. Je la représente au 31/08. Bon…" at bounding box center [416, 525] width 446 height 13
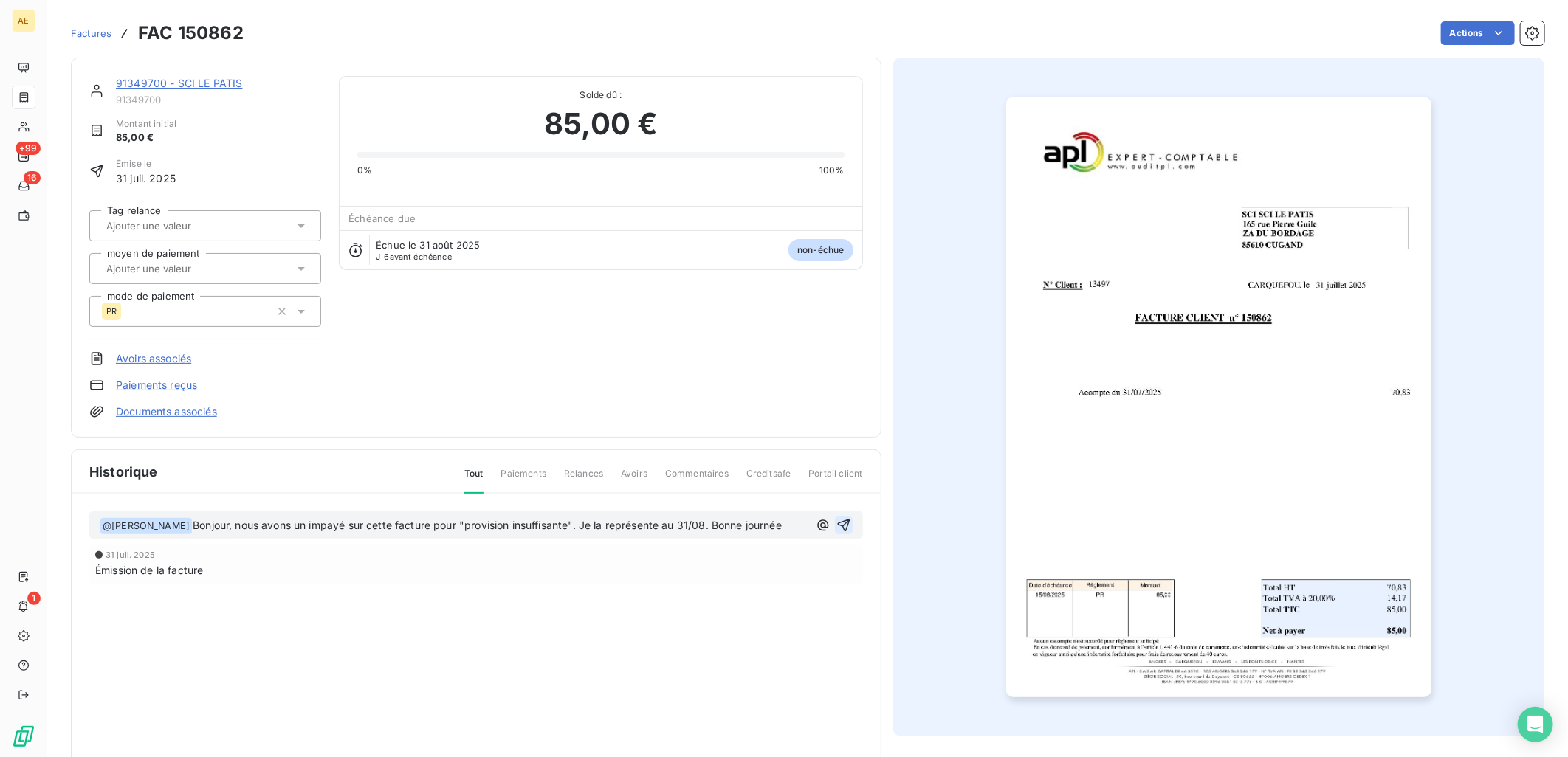
click at [837, 532] on button "button" at bounding box center [844, 525] width 17 height 17
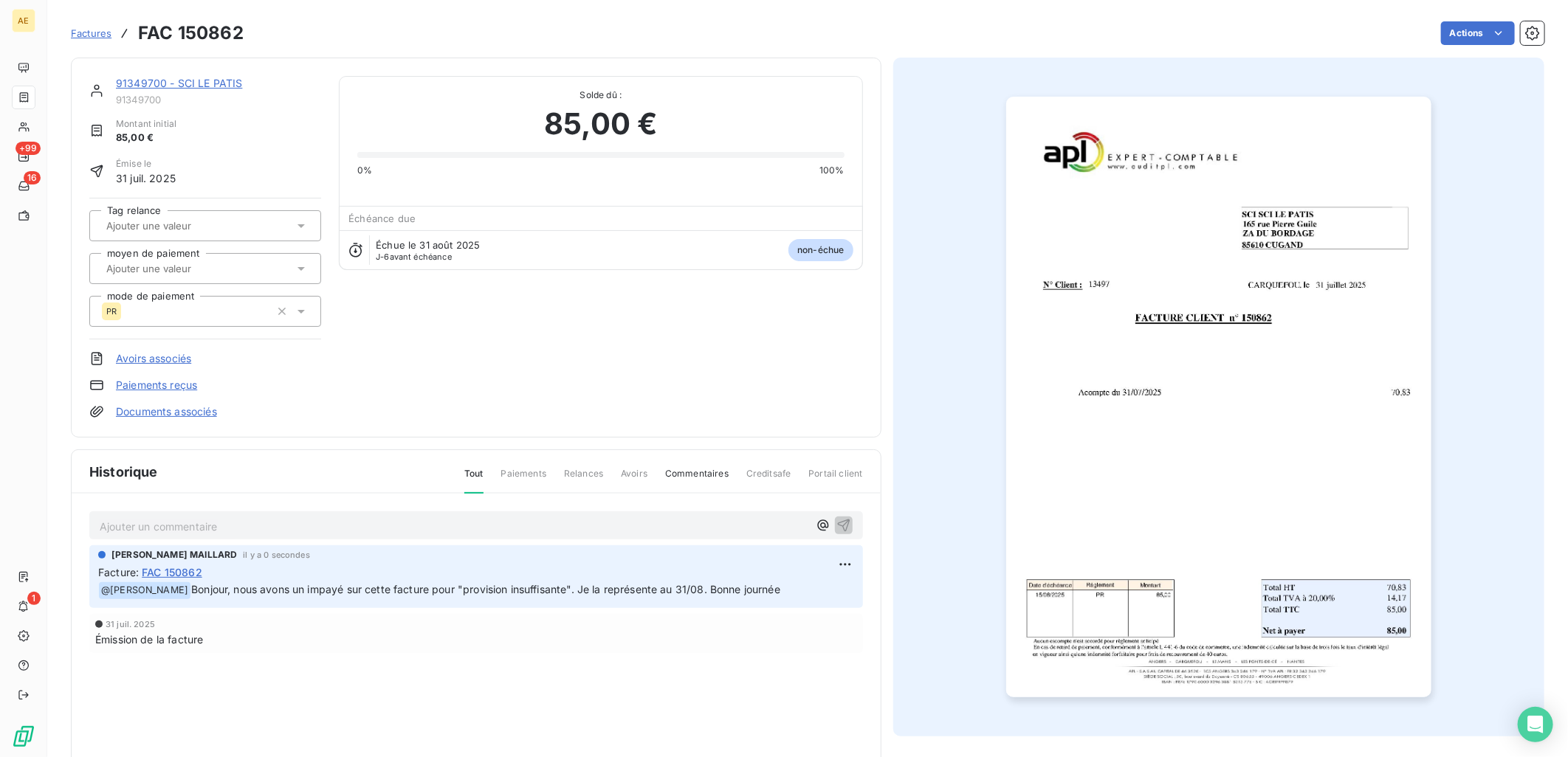
click at [192, 78] on link "91349700 - SCI LE PATIS" at bounding box center [178, 83] width 126 height 13
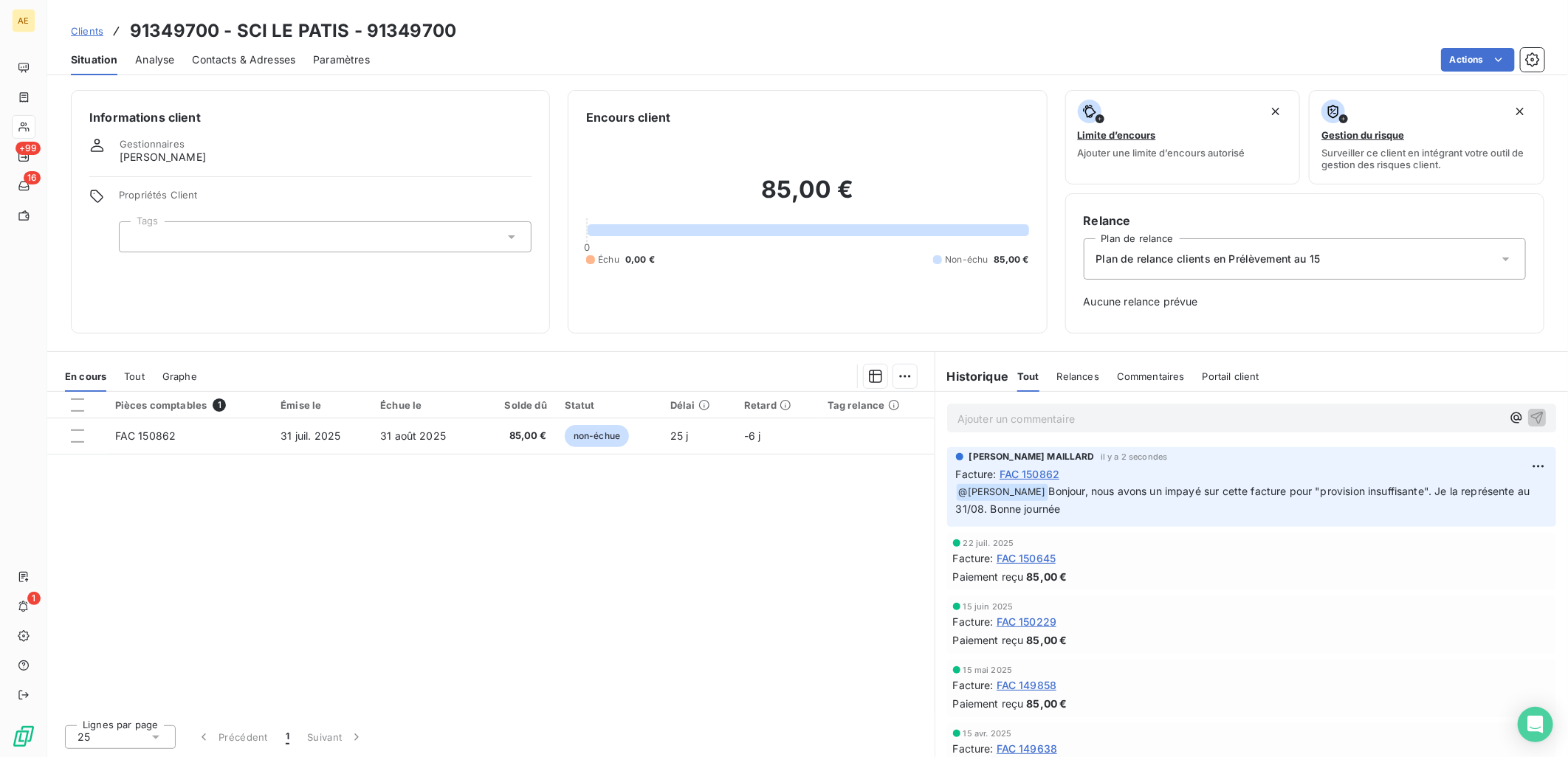
click at [82, 34] on span "Clients" at bounding box center [87, 31] width 32 height 12
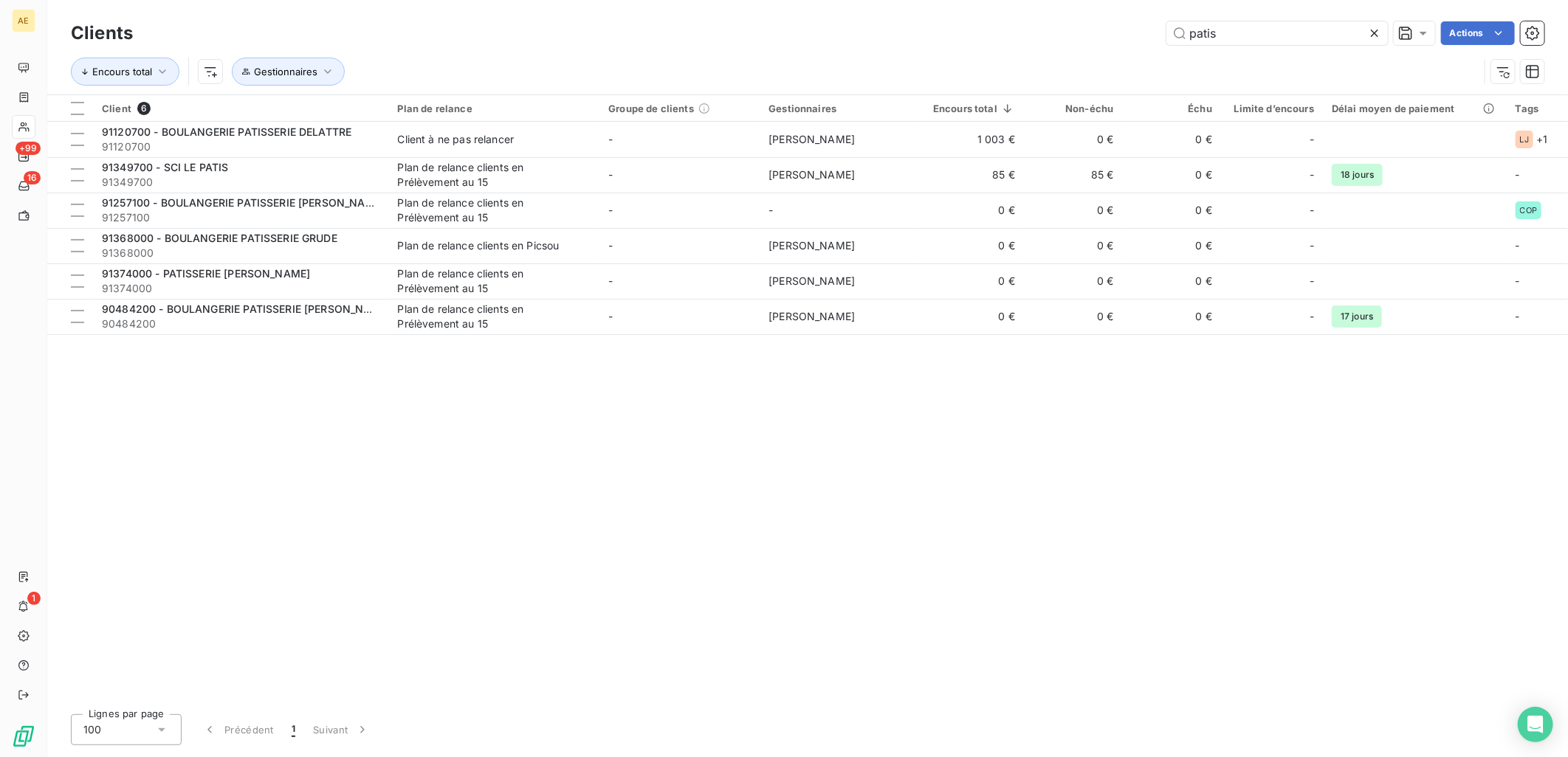
drag, startPoint x: 1280, startPoint y: 35, endPoint x: 1142, endPoint y: 34, distance: 138.0
click at [1142, 34] on div "patis Actions" at bounding box center [847, 33] width 1394 height 24
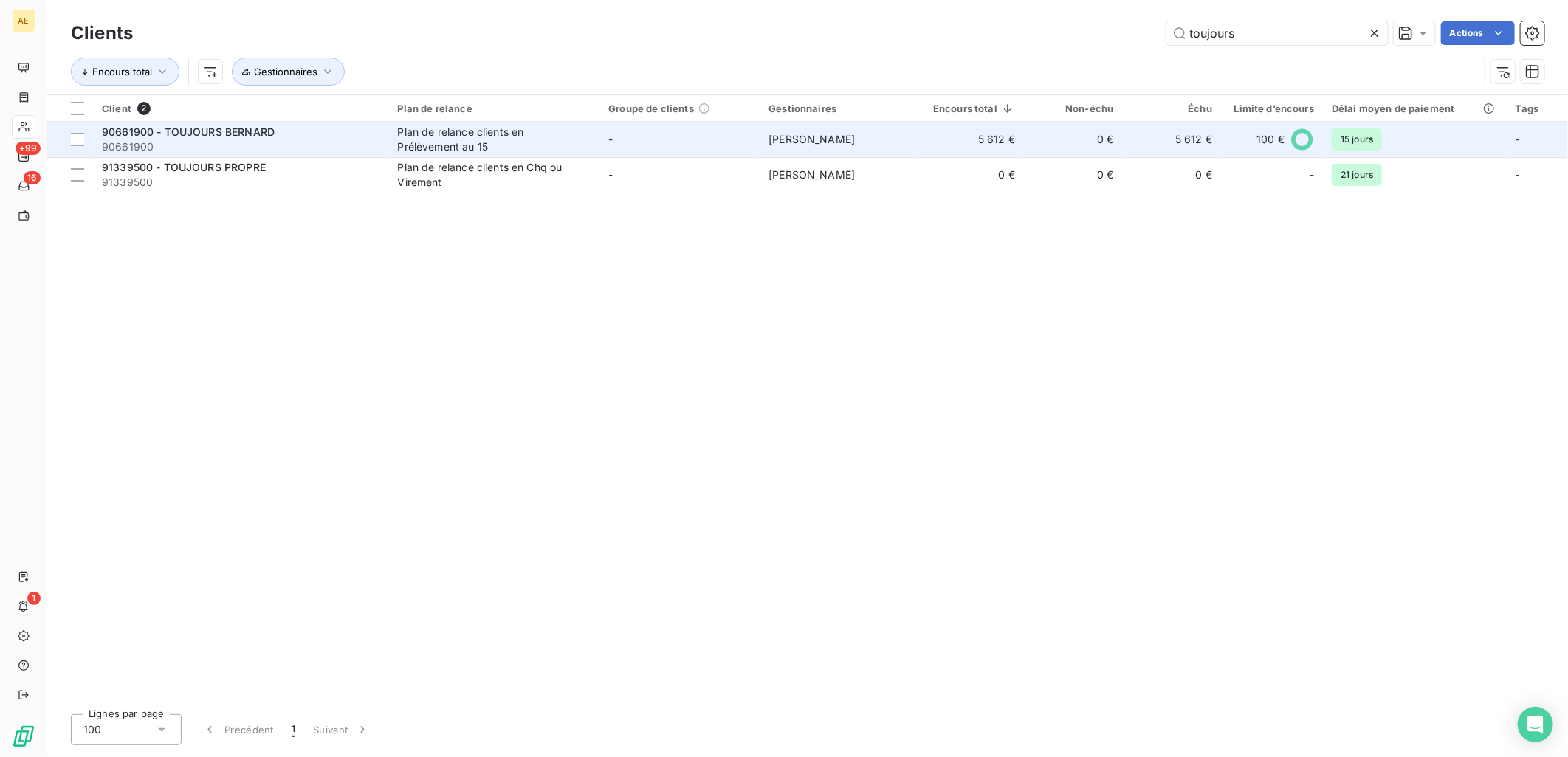
type input "toujours"
click at [357, 142] on span "90661900" at bounding box center [241, 146] width 279 height 15
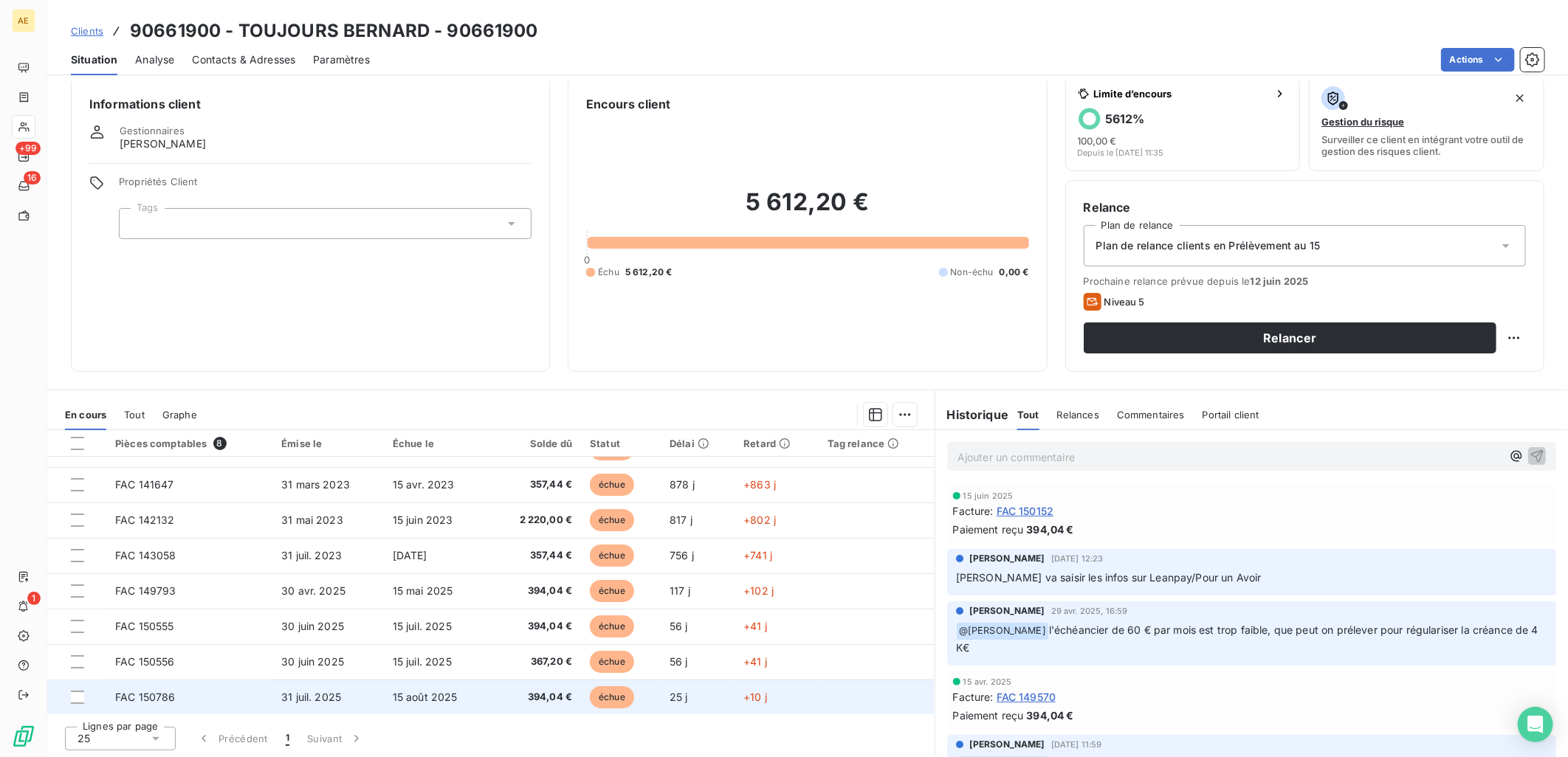
click at [349, 704] on td "31 juil. 2025" at bounding box center [328, 697] width 112 height 36
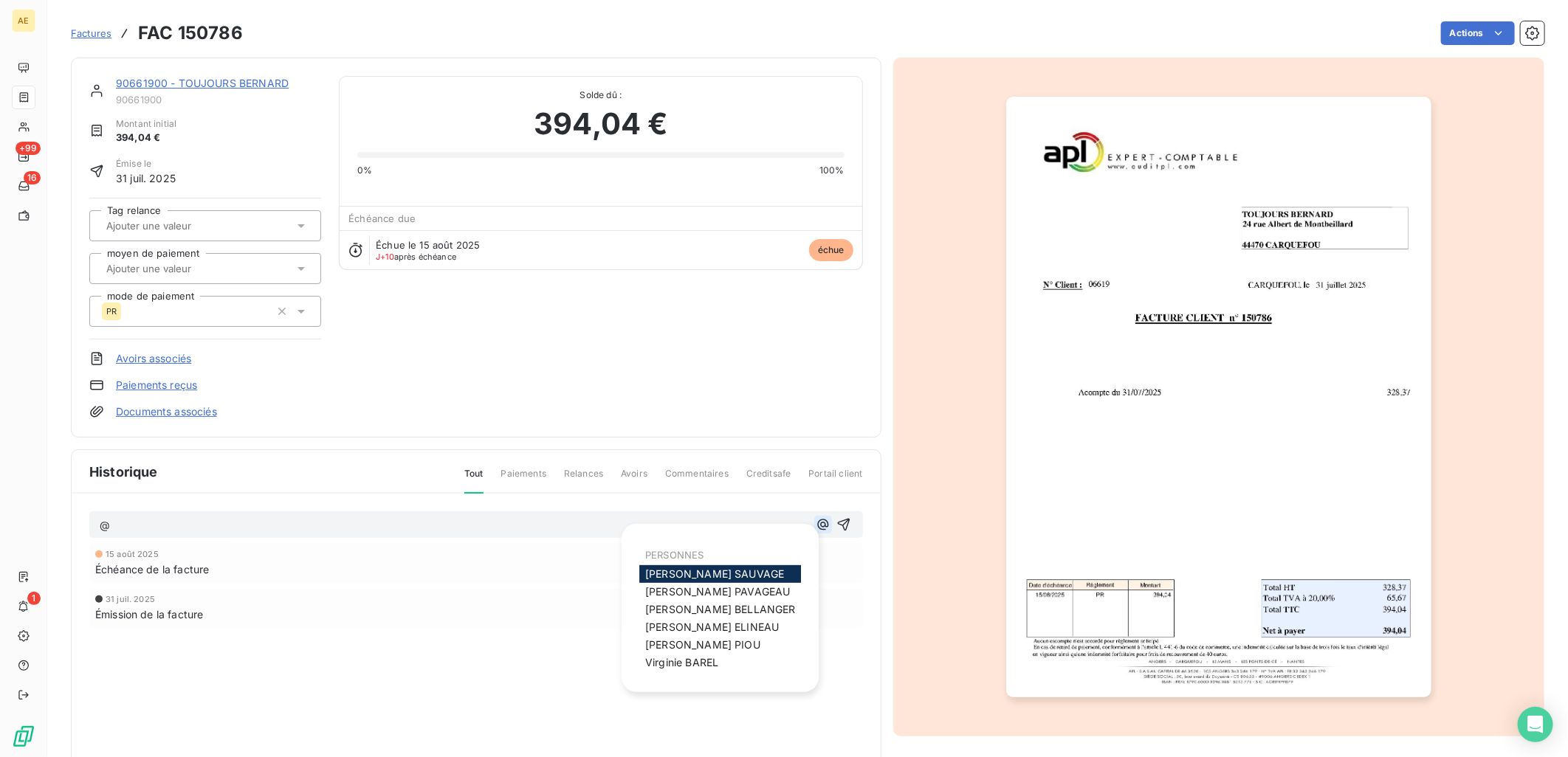
click at [815, 526] on icon "button" at bounding box center [822, 524] width 15 height 15
click at [689, 658] on span "[PERSON_NAME]" at bounding box center [681, 662] width 73 height 13
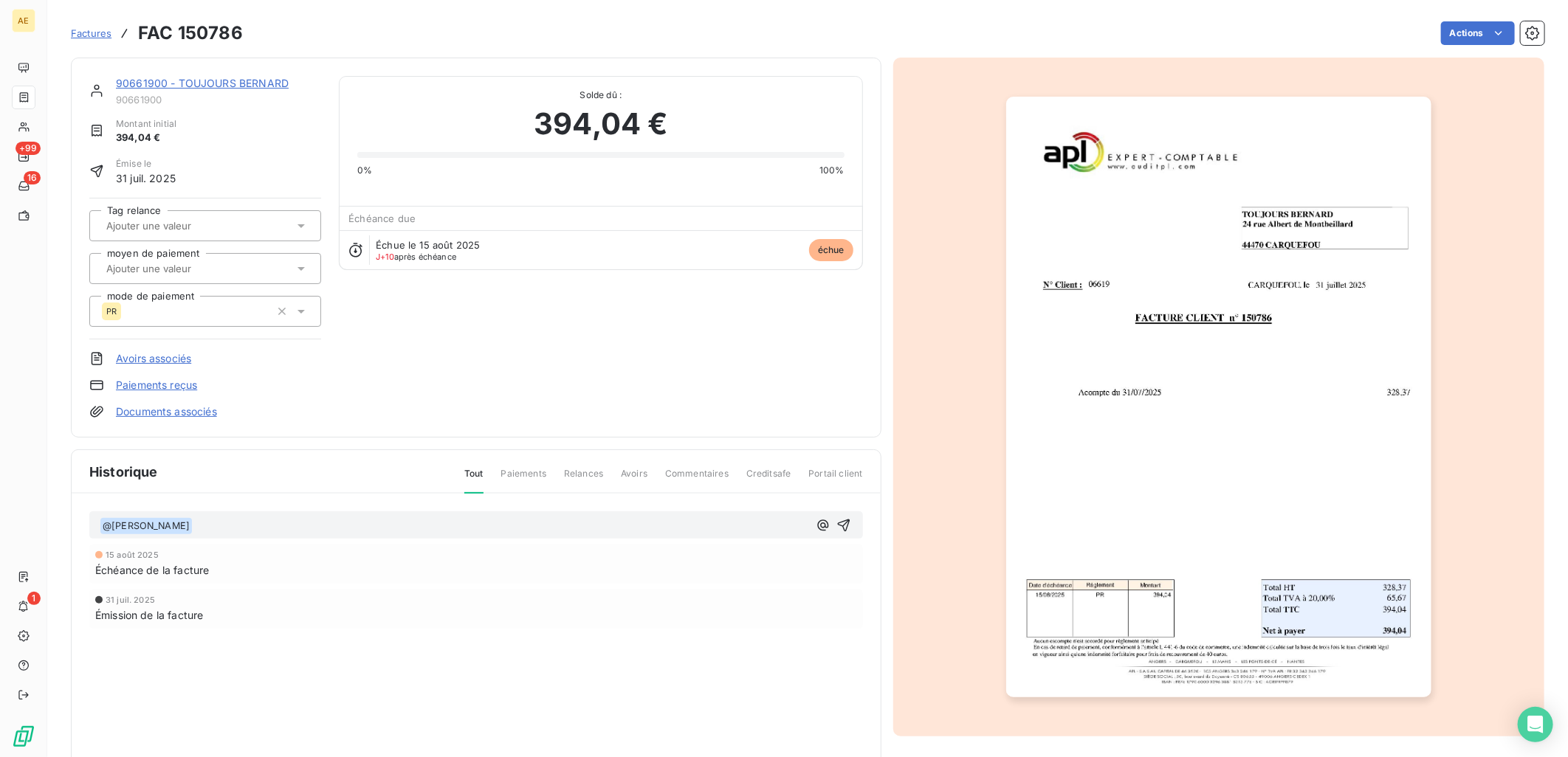
click at [338, 521] on p "﻿ @ [PERSON_NAME] ﻿ ﻿" at bounding box center [454, 526] width 708 height 17
click at [395, 529] on p "﻿ @ [PERSON_NAME] ﻿ ﻿" at bounding box center [454, 526] width 708 height 17
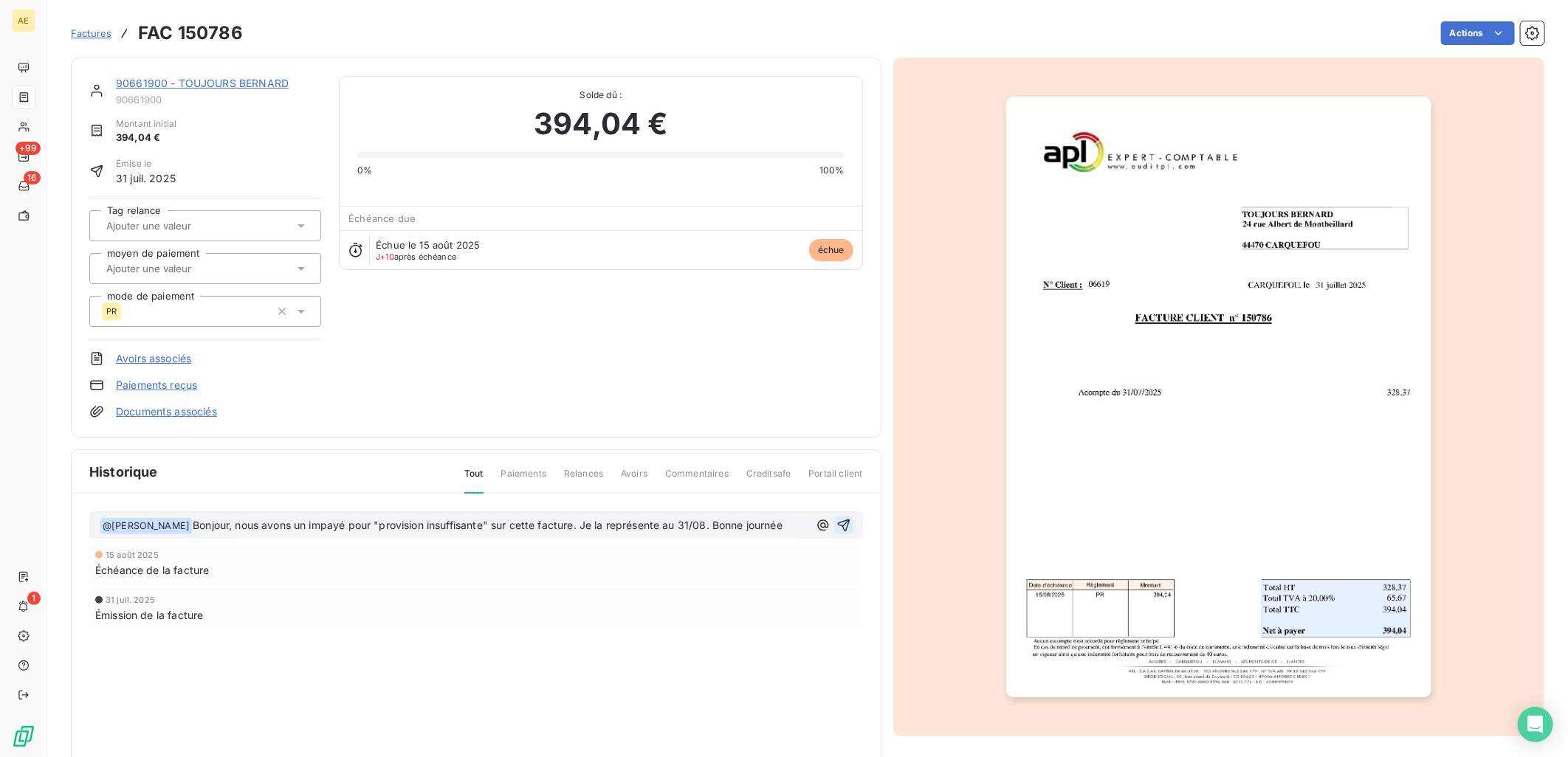
click at [838, 520] on icon "button" at bounding box center [843, 525] width 15 height 15
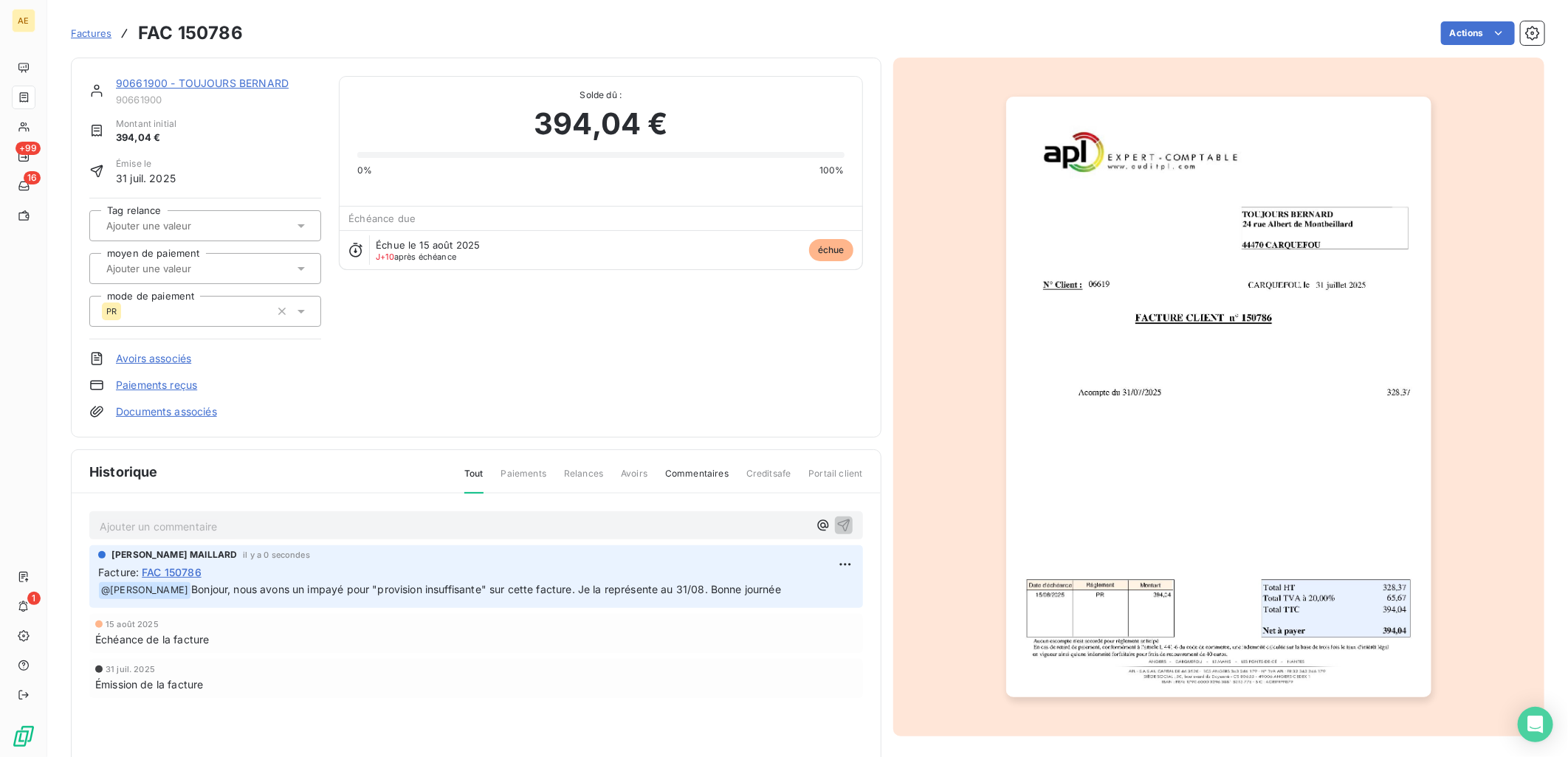
click at [175, 82] on link "90661900 - TOUJOURS BERNARD" at bounding box center [202, 83] width 173 height 13
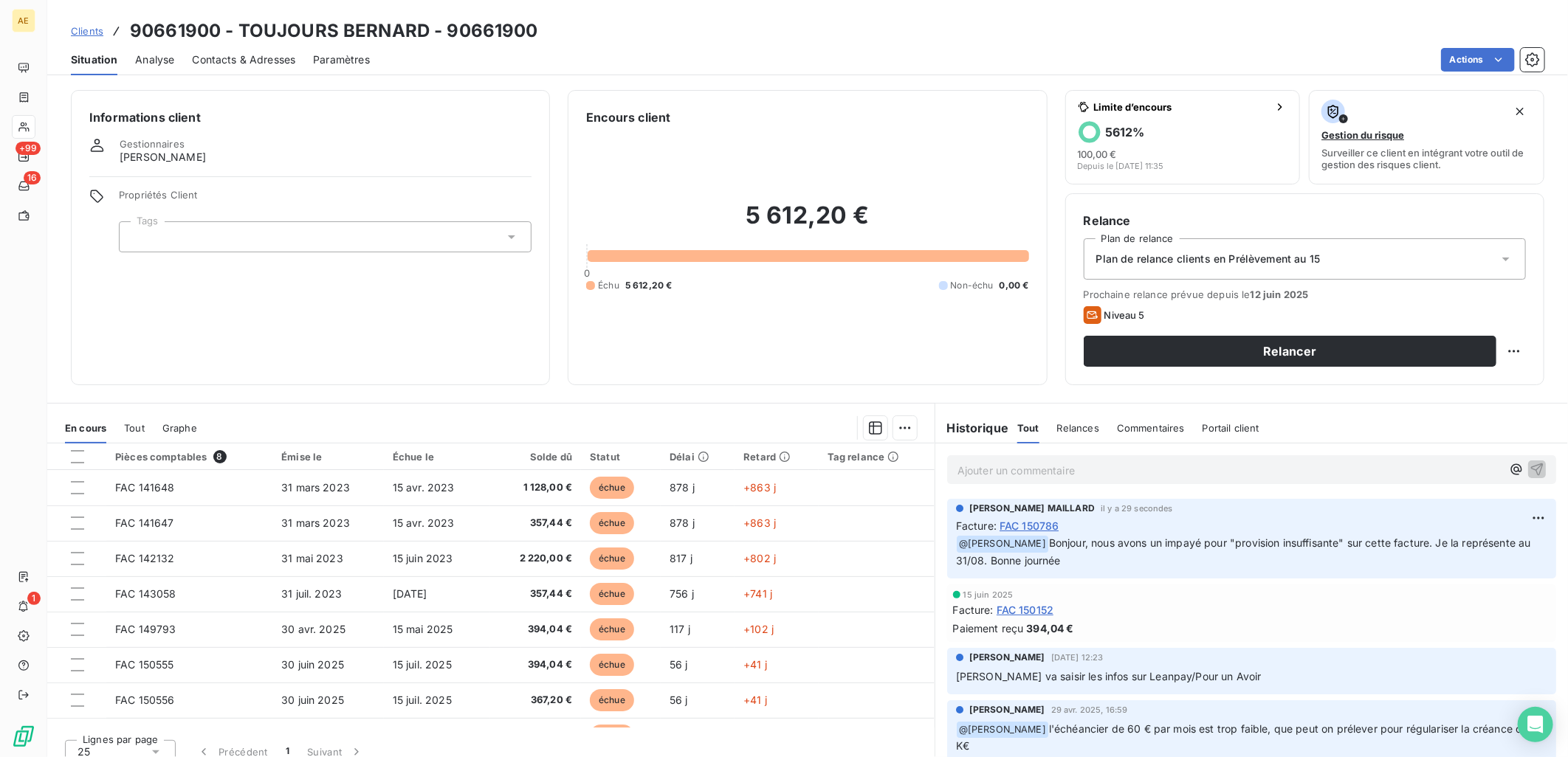
click at [74, 24] on link "Clients" at bounding box center [87, 31] width 32 height 15
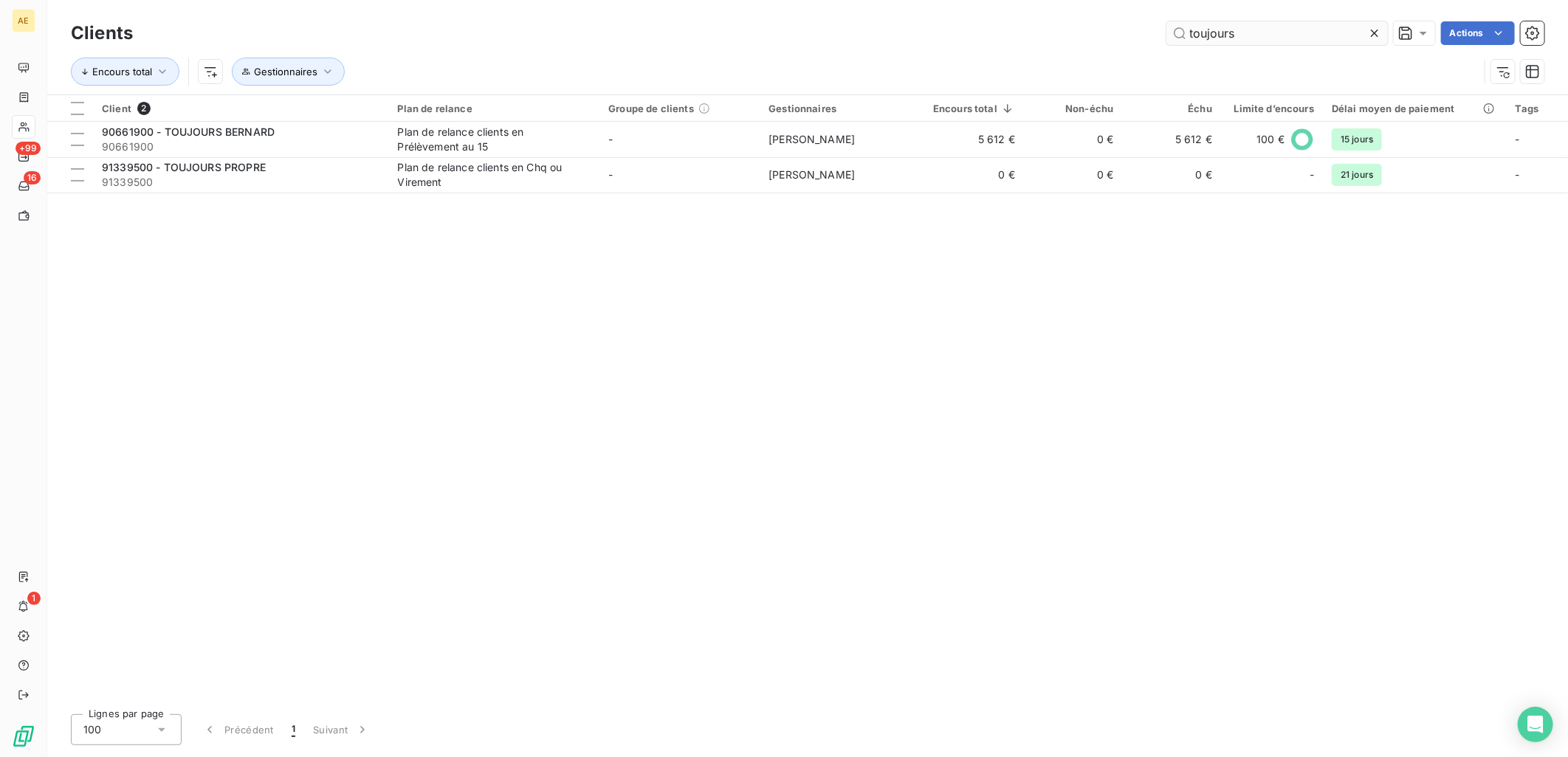
drag, startPoint x: 1226, startPoint y: 29, endPoint x: 1256, endPoint y: 37, distance: 31.0
click at [1132, 32] on div "toujours Actions" at bounding box center [847, 33] width 1394 height 24
drag, startPoint x: 1289, startPoint y: 37, endPoint x: 946, endPoint y: 46, distance: 343.1
click at [949, 45] on div "Clients toujours Actions" at bounding box center [807, 32] width 1473 height 31
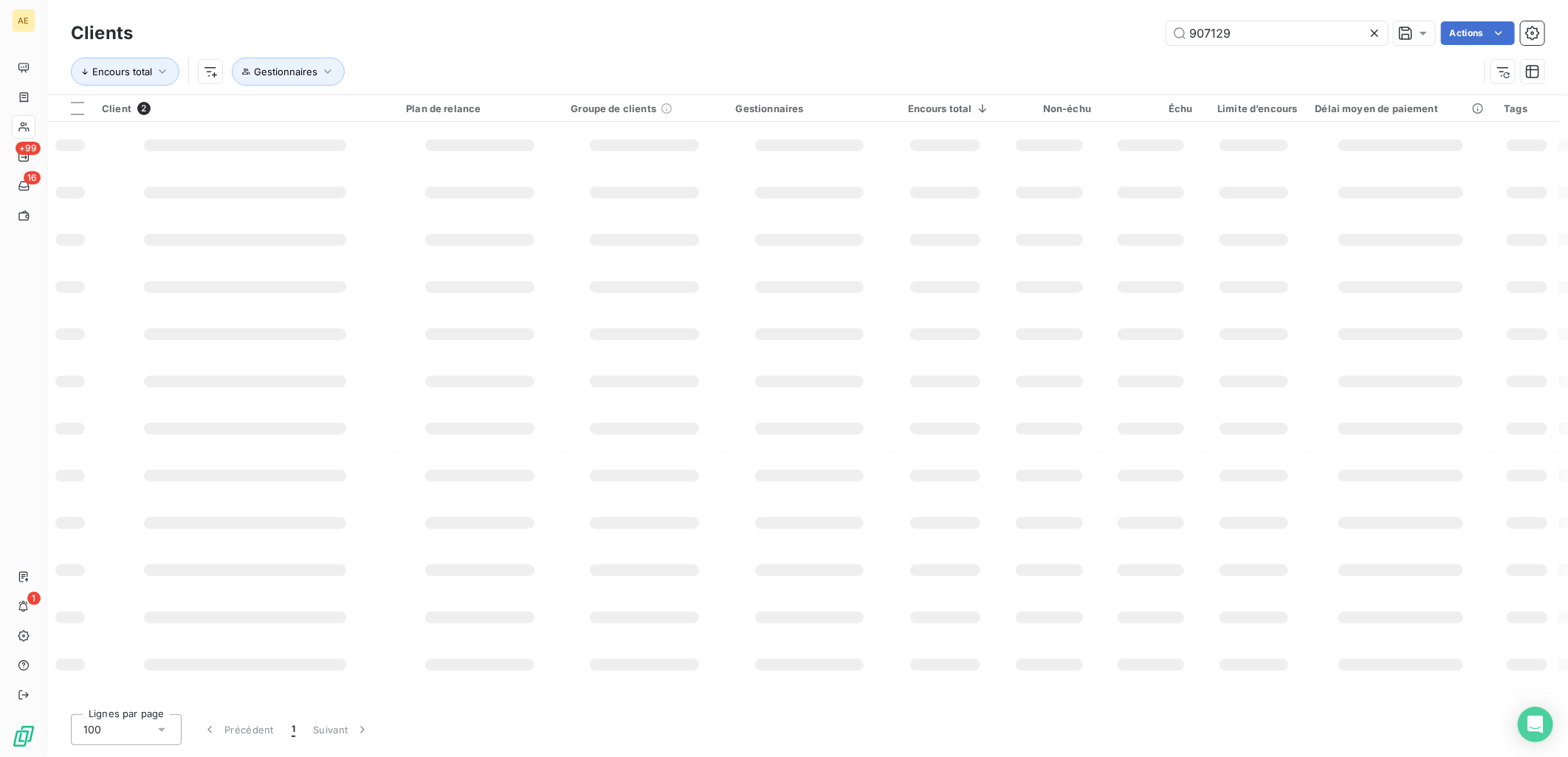
type input "907129"
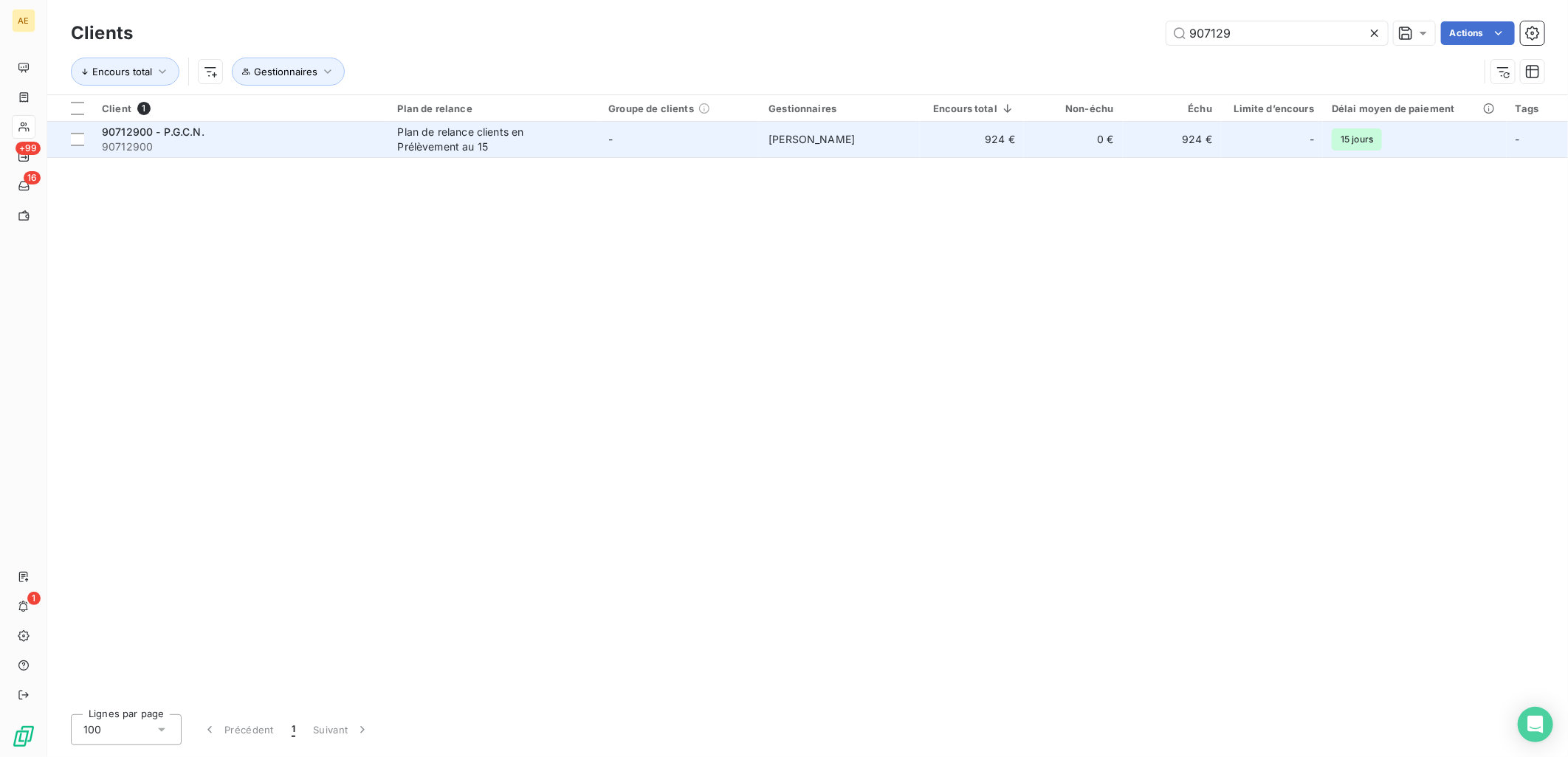
click at [401, 127] on div "Plan de relance clients en Prélèvement au 15" at bounding box center [490, 139] width 184 height 29
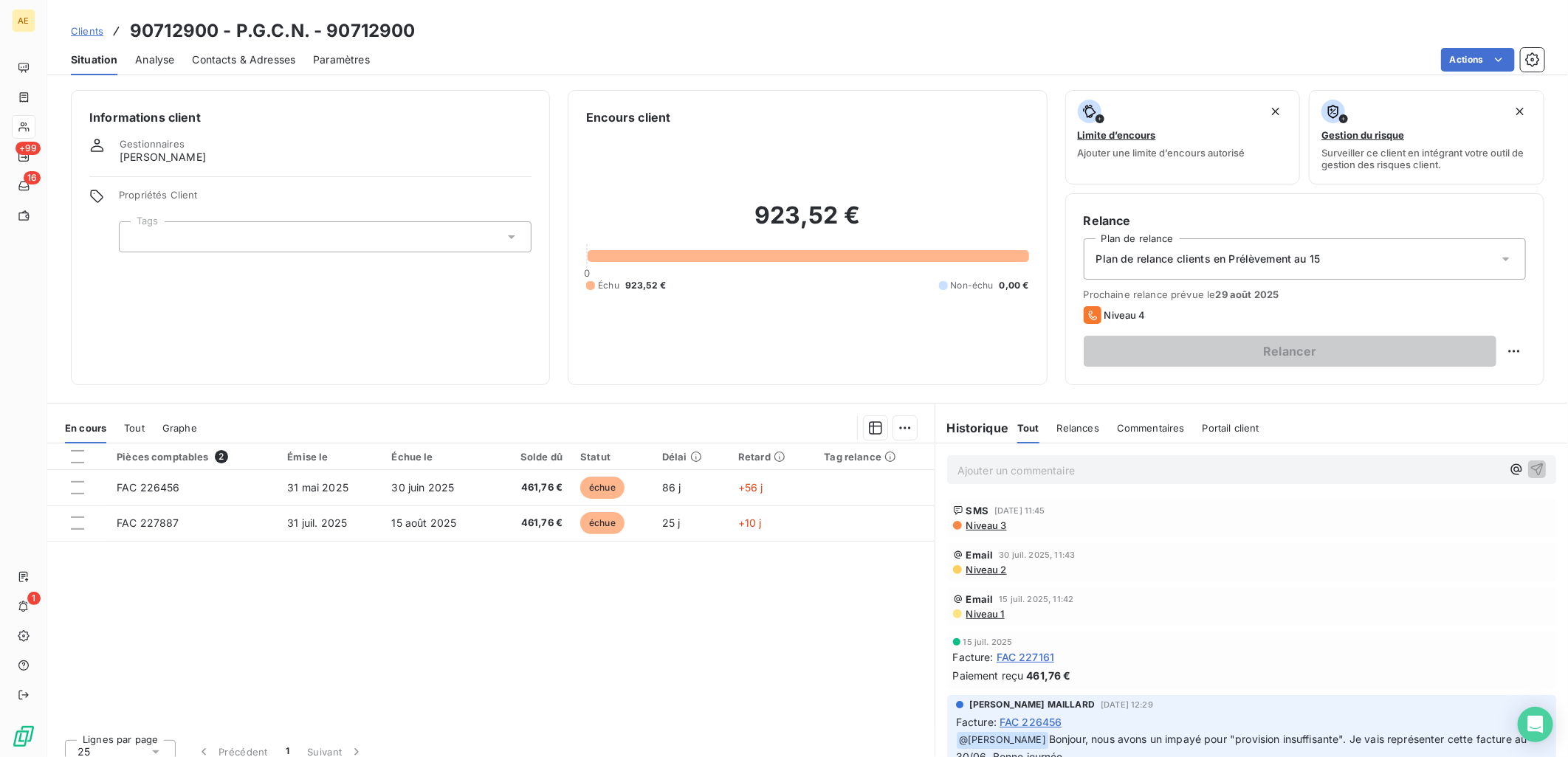
click at [259, 63] on span "Contacts & Adresses" at bounding box center [243, 59] width 104 height 15
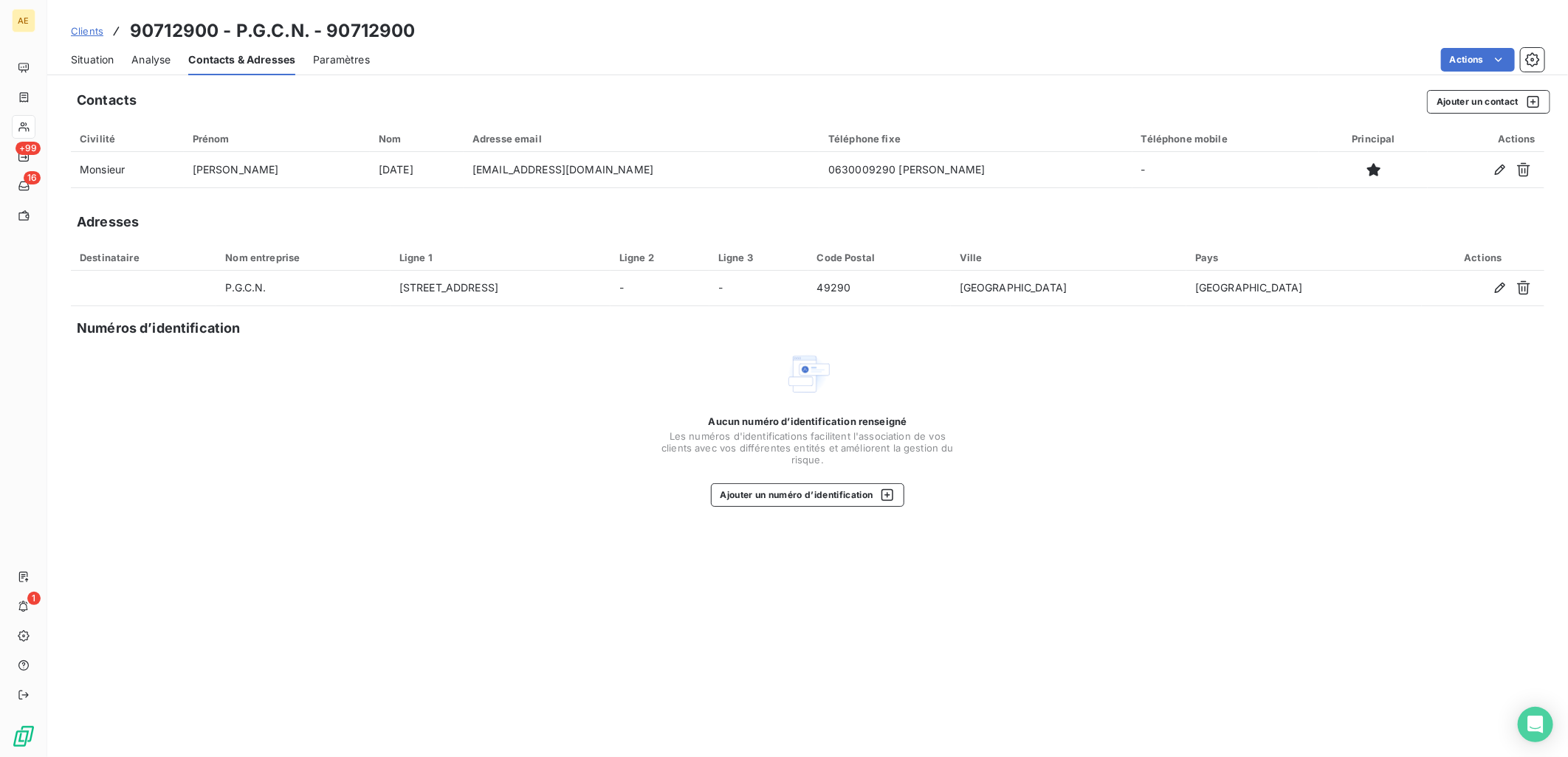
click at [145, 52] on span "Analyse" at bounding box center [150, 59] width 39 height 15
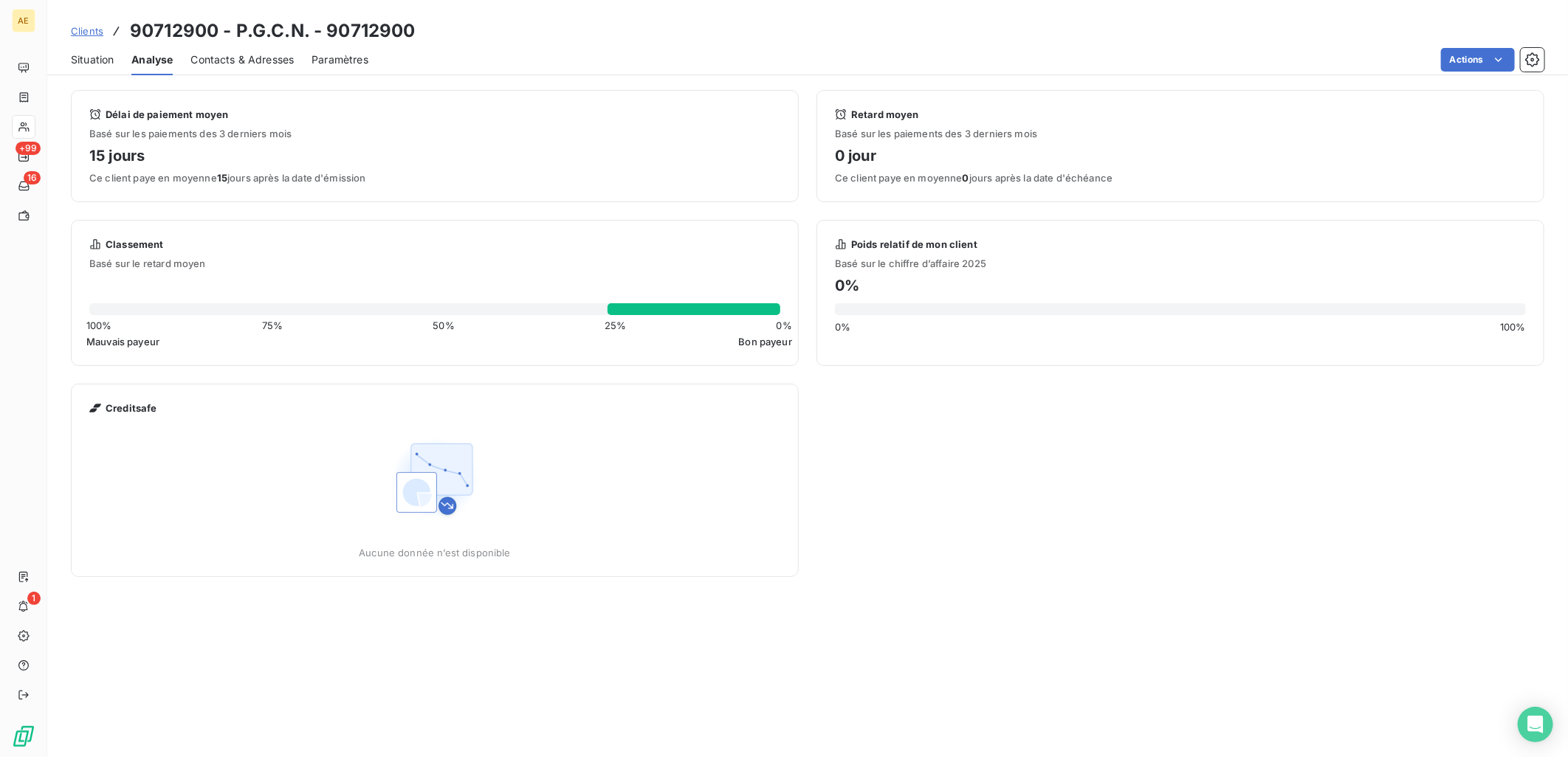
click at [94, 53] on span "Situation" at bounding box center [93, 59] width 43 height 15
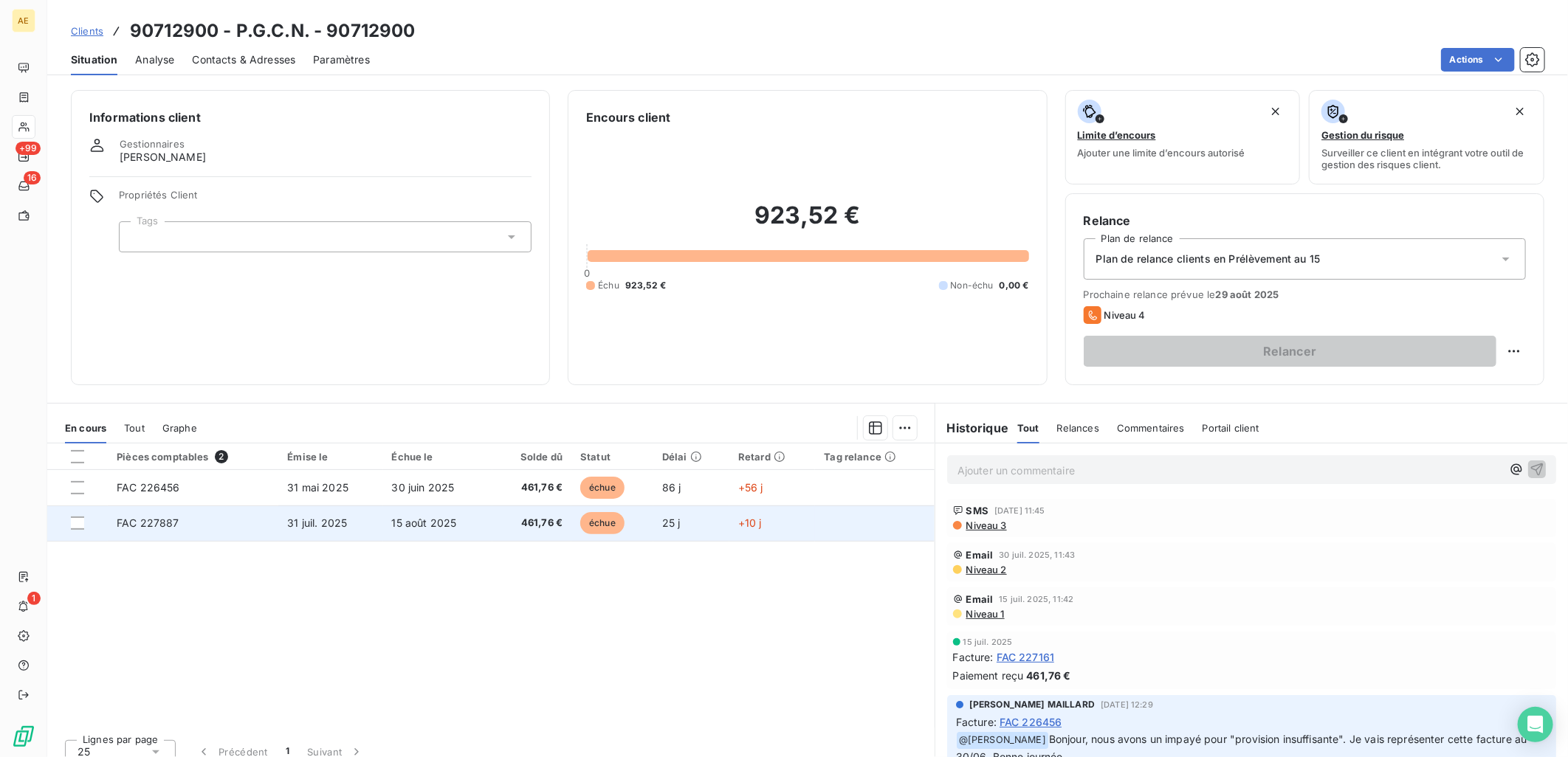
click at [388, 531] on td "15 août 2025" at bounding box center [438, 523] width 109 height 36
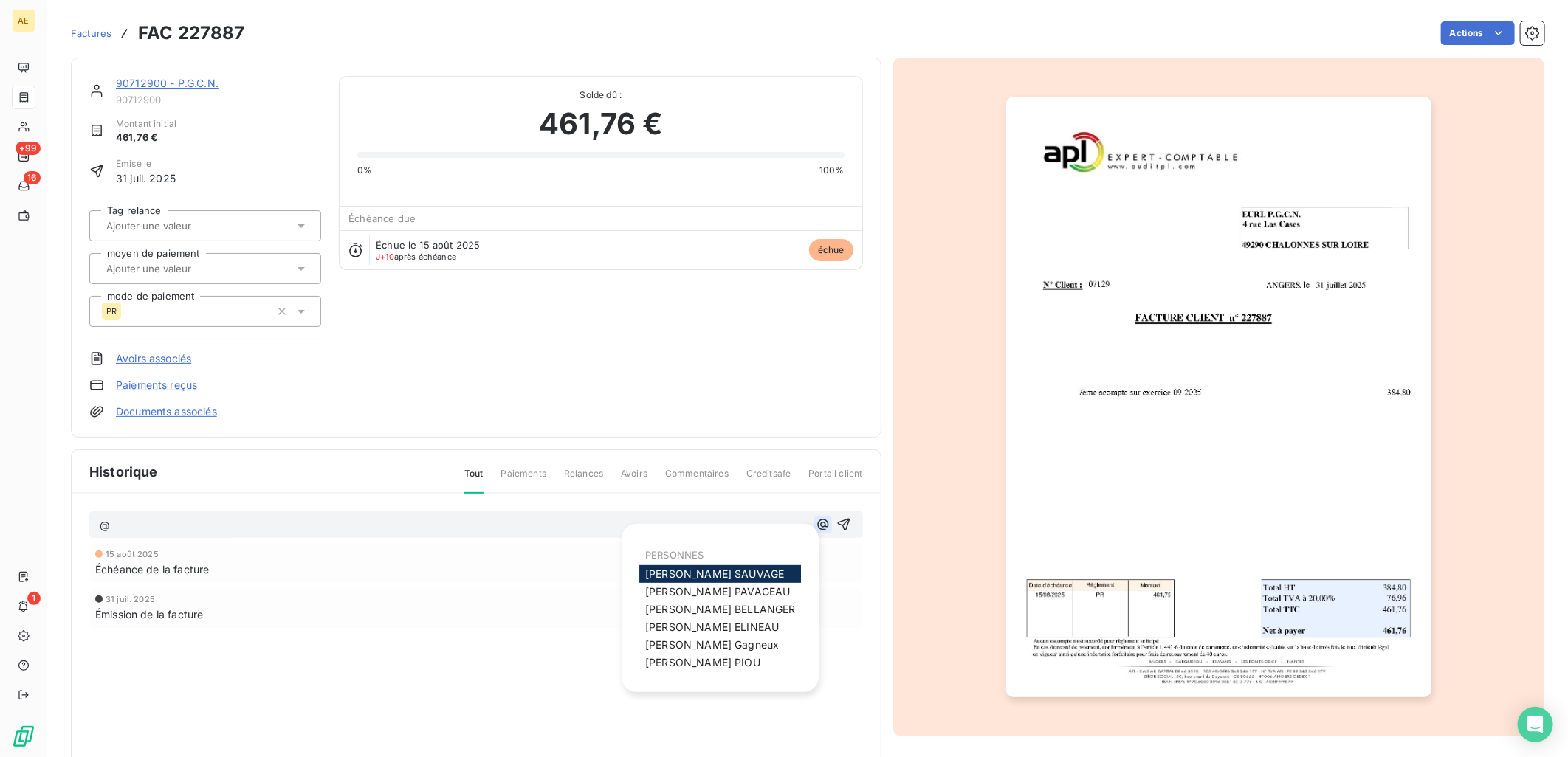
click at [818, 524] on icon "button" at bounding box center [822, 524] width 11 height 11
click at [698, 643] on span "[PERSON_NAME]" at bounding box center [712, 645] width 134 height 13
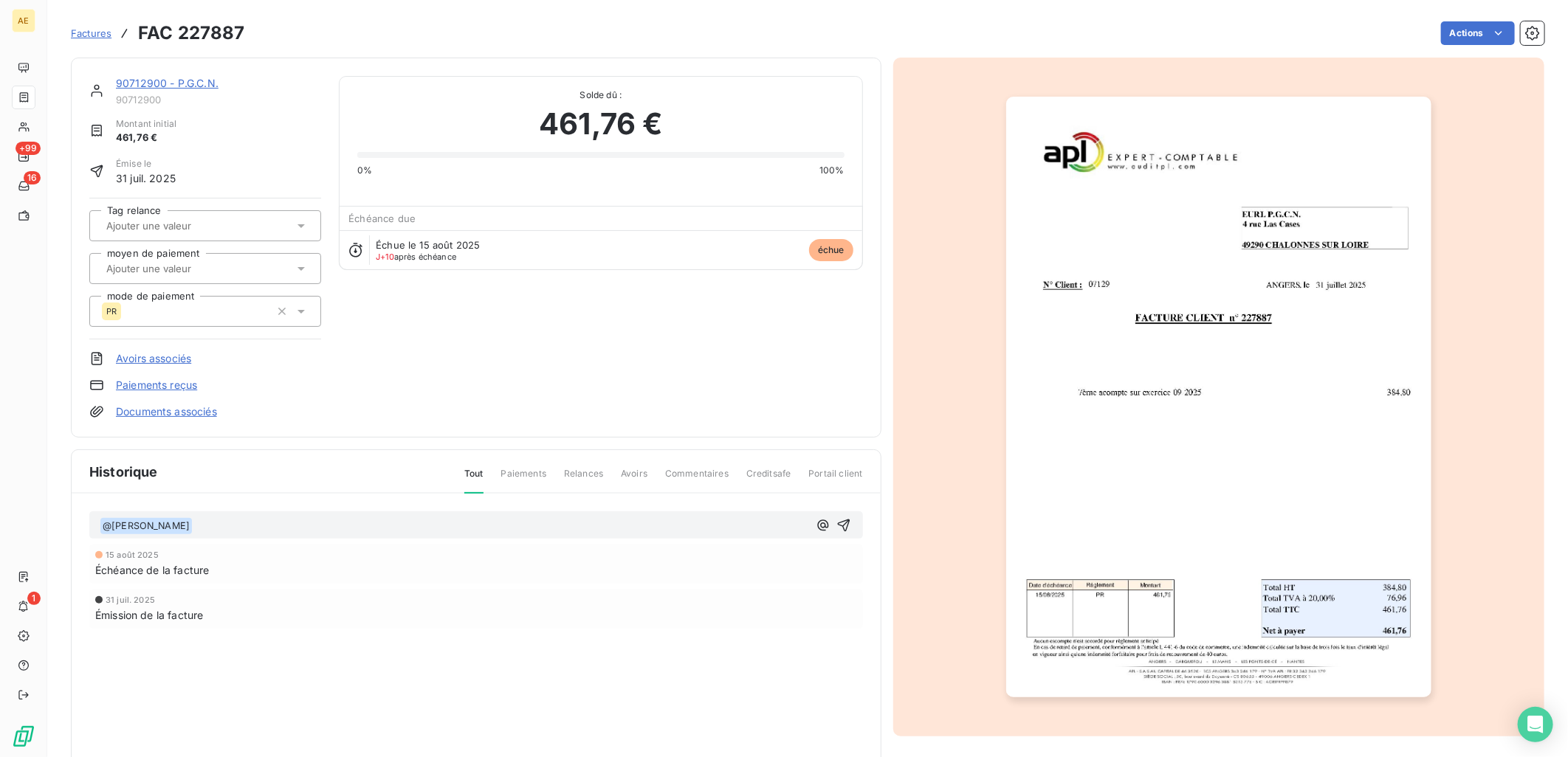
click at [301, 529] on p "﻿ @ [PERSON_NAME] ﻿ ﻿" at bounding box center [454, 526] width 708 height 17
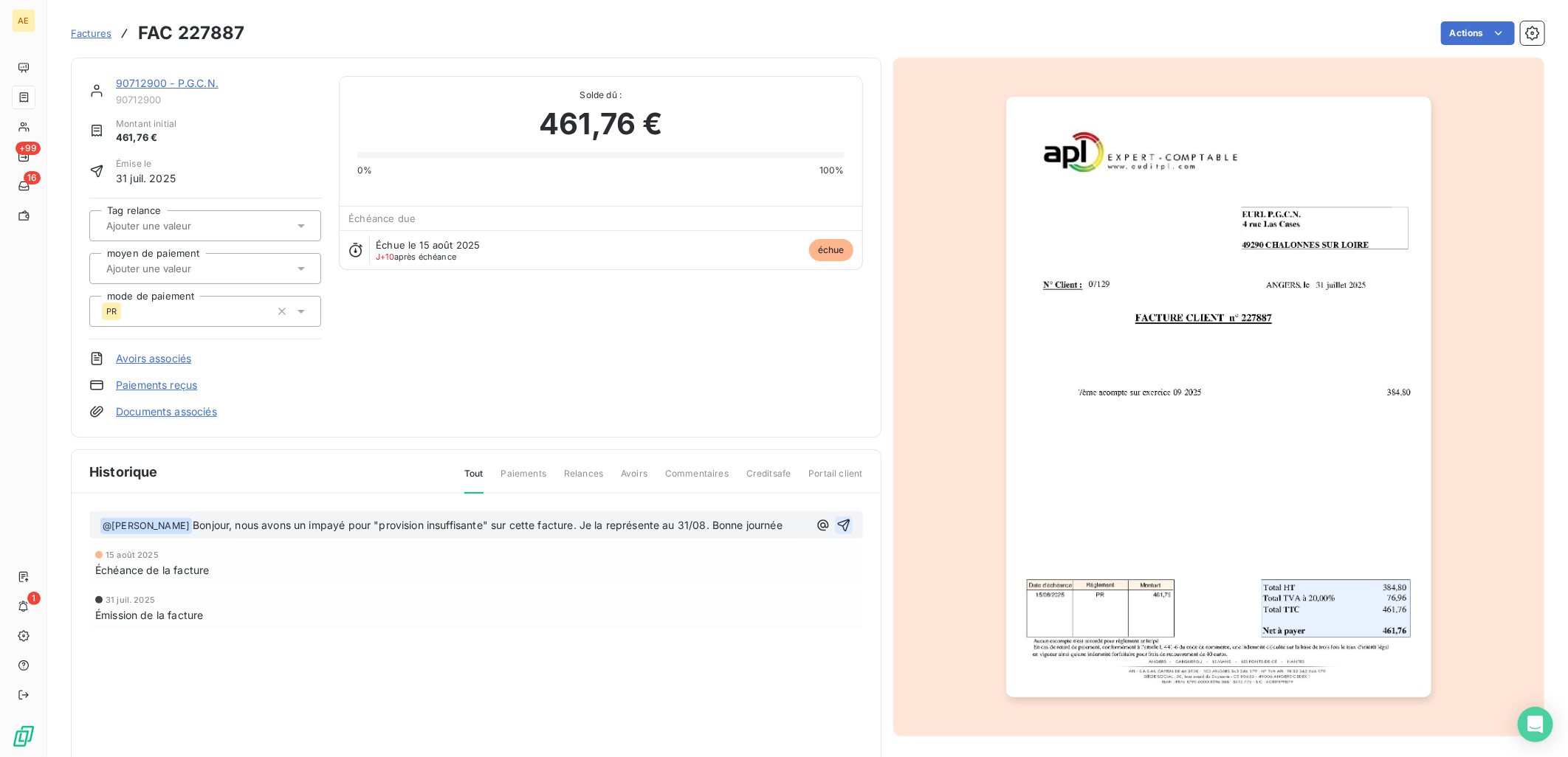
click at [837, 522] on icon "button" at bounding box center [843, 525] width 13 height 13
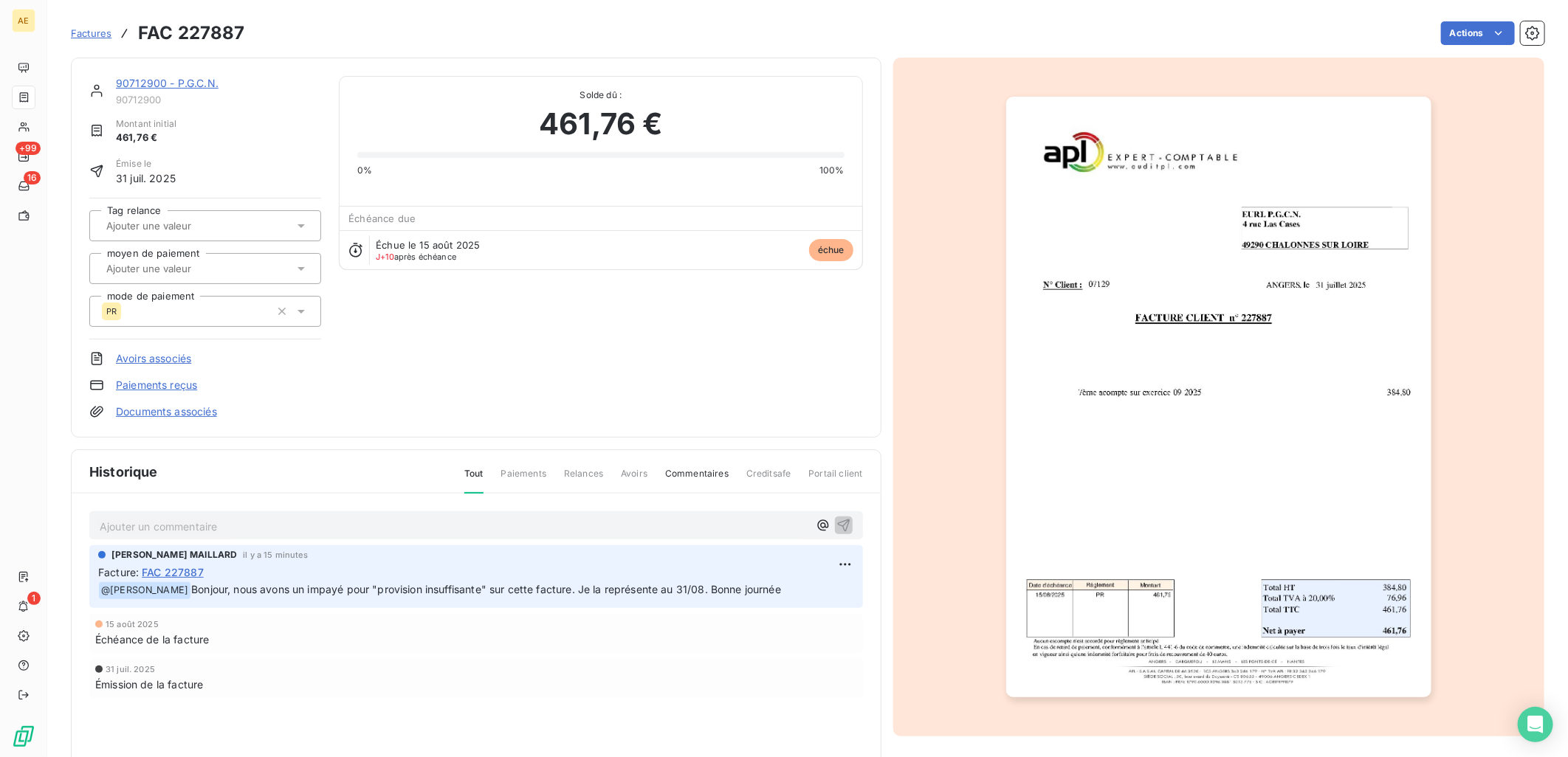
click at [156, 82] on link "90712900 - P.G.C.N." at bounding box center [167, 83] width 103 height 13
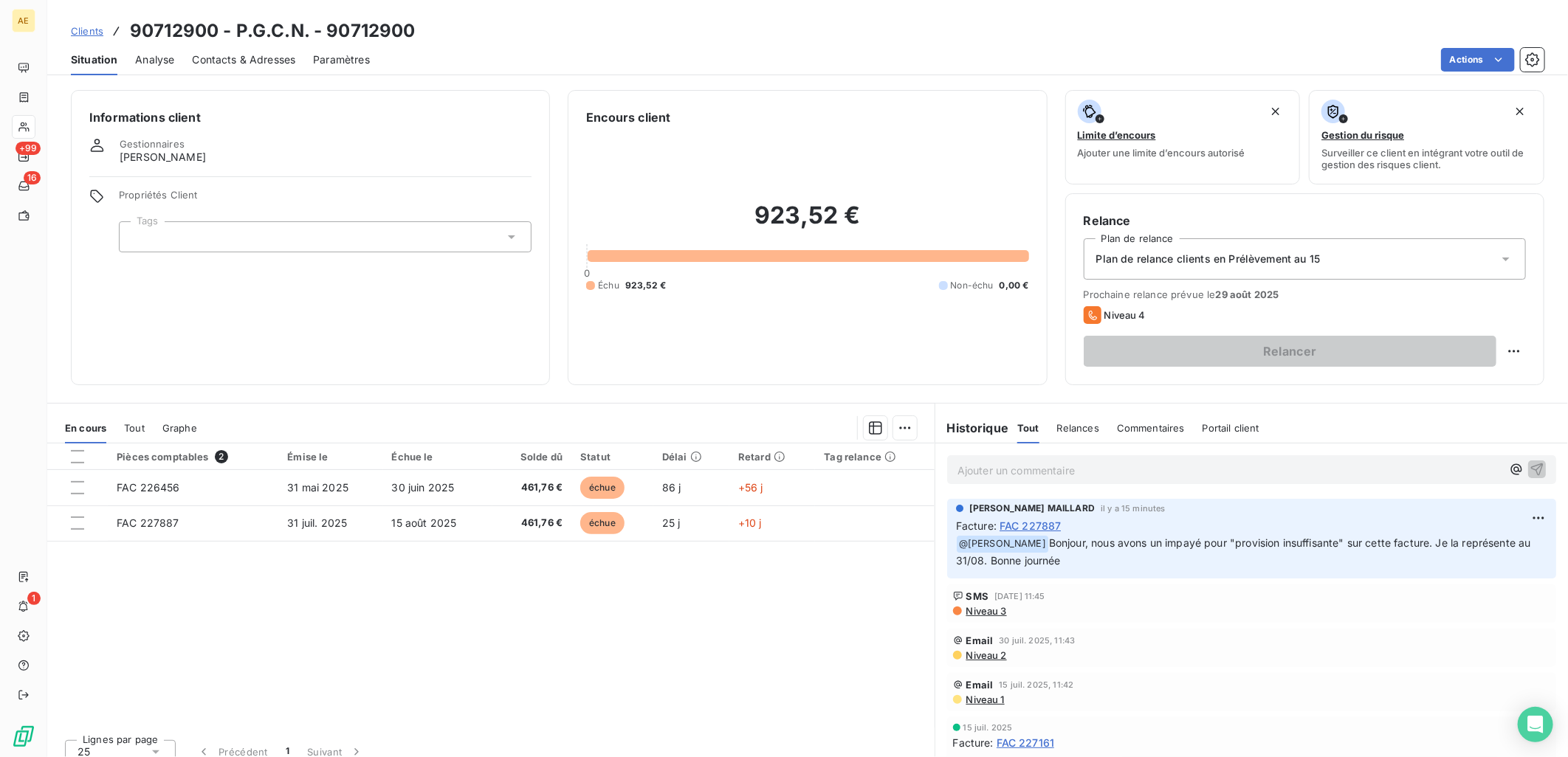
click at [92, 32] on span "Clients" at bounding box center [87, 31] width 32 height 12
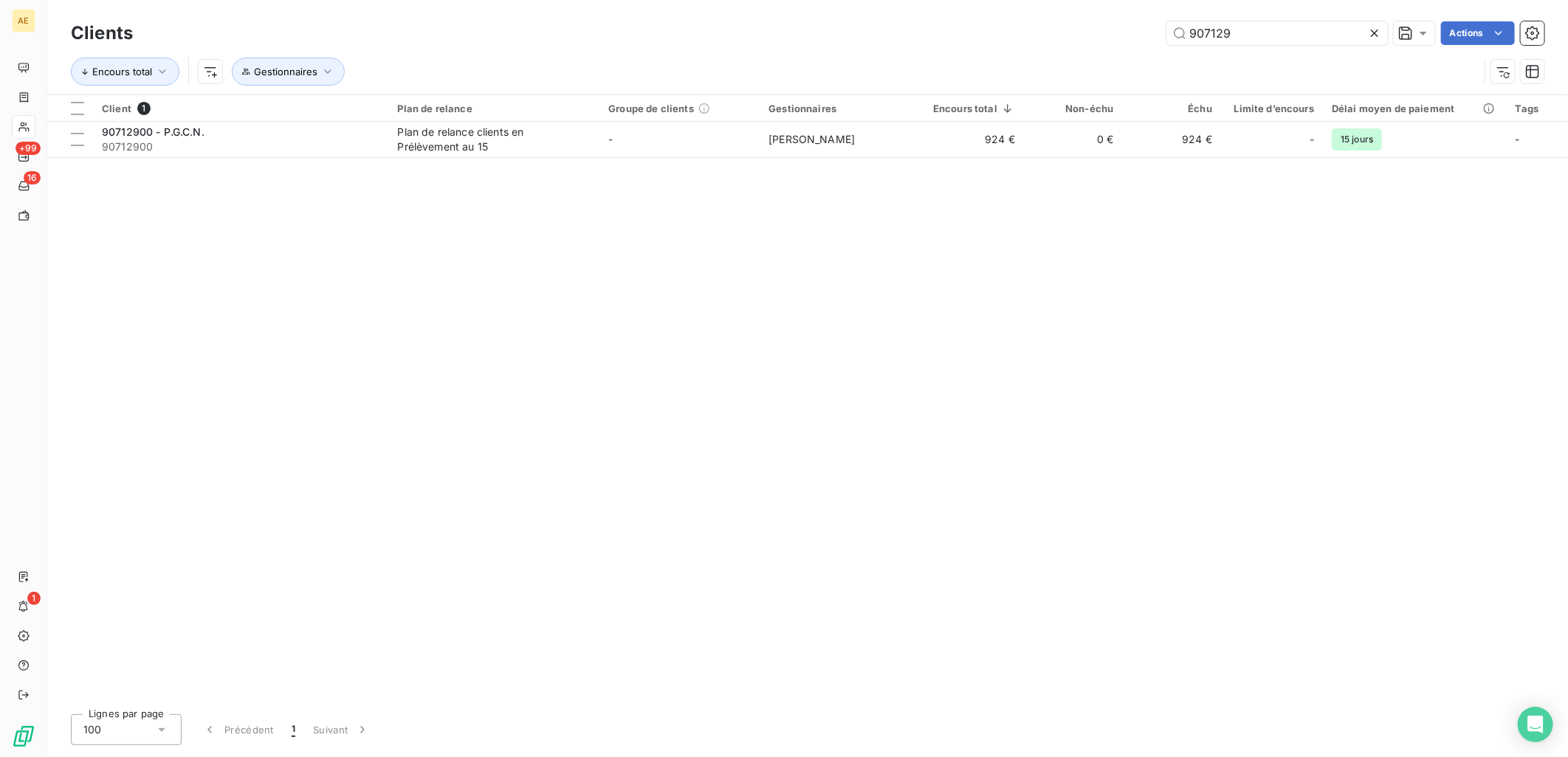
drag, startPoint x: 1169, startPoint y: 52, endPoint x: 984, endPoint y: 60, distance: 185.2
click at [995, 60] on div "Clients 907129 Actions Encours total Gestionnaires" at bounding box center [807, 55] width 1473 height 77
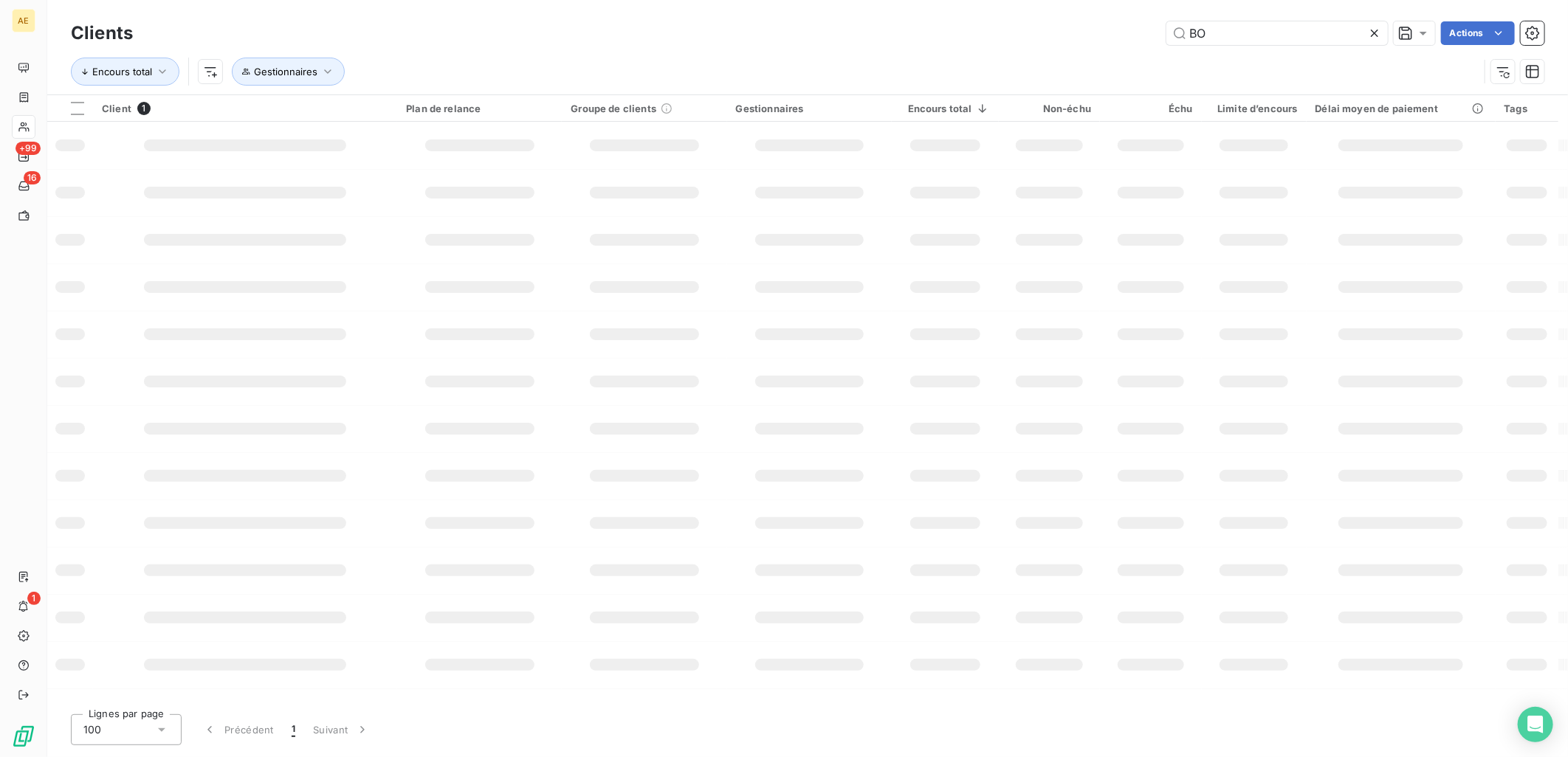
type input "BO"
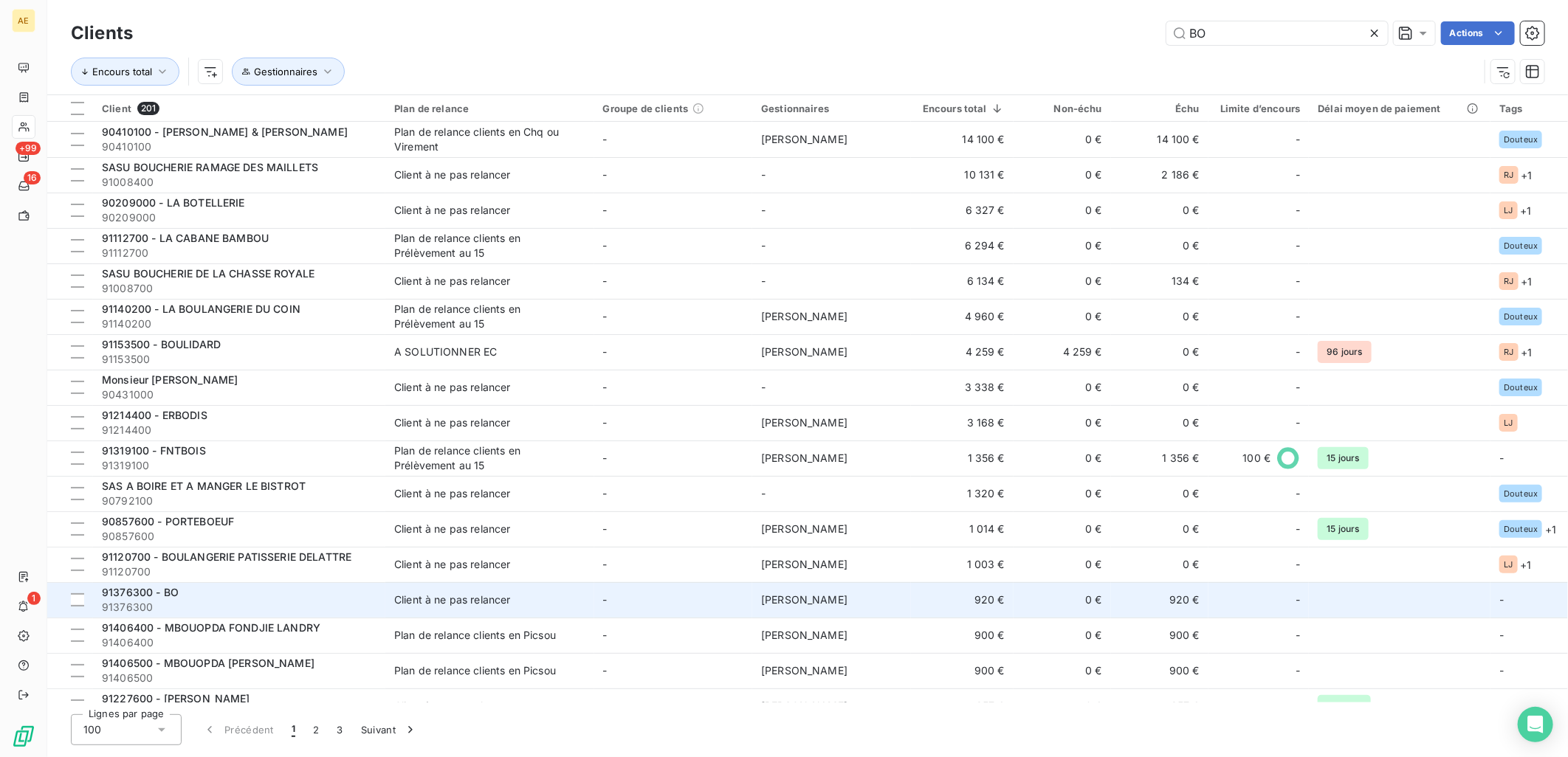
click at [344, 592] on div "91376300 - BO" at bounding box center [239, 592] width 275 height 15
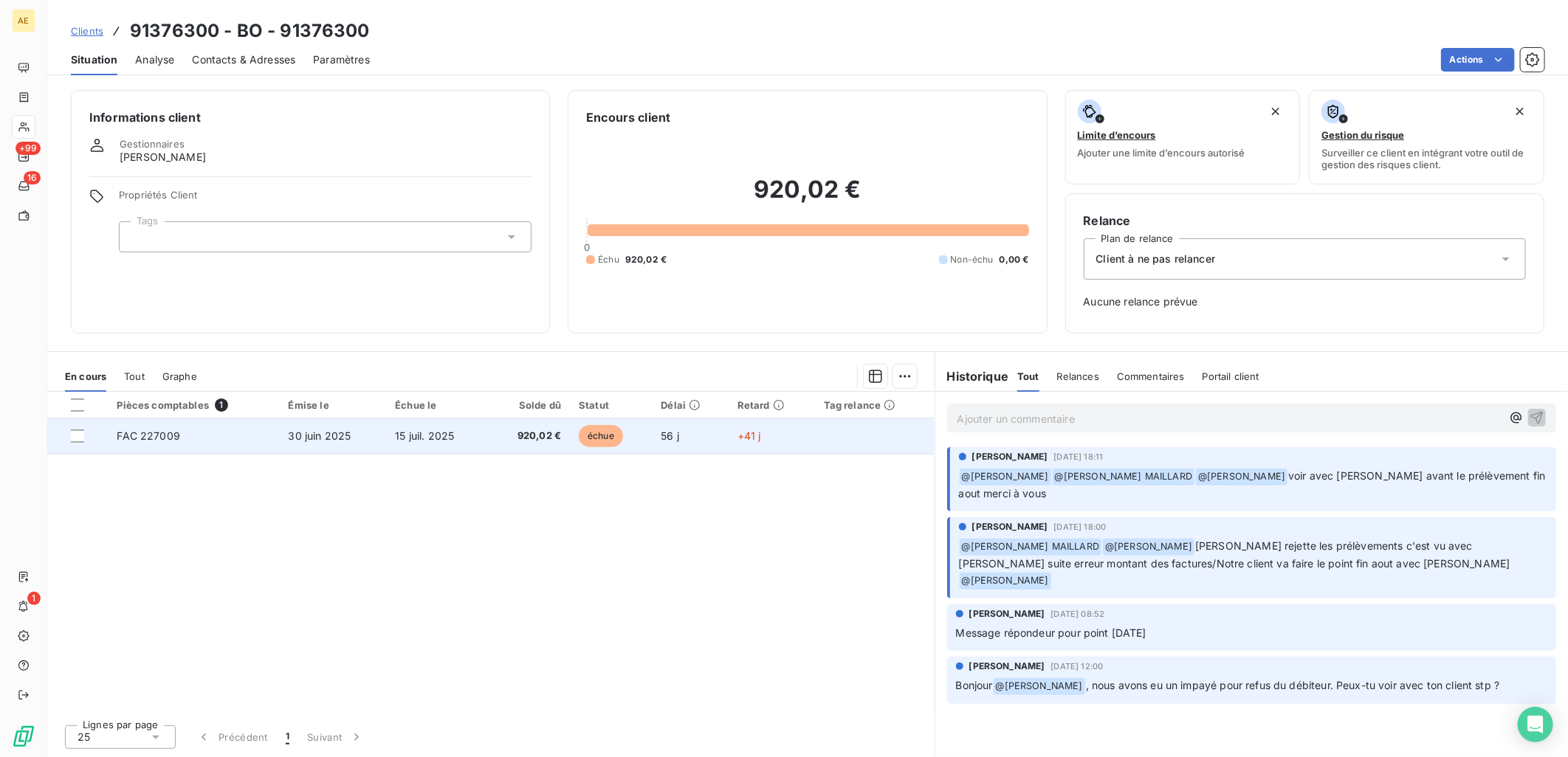
click at [488, 421] on td "15 juil. 2025" at bounding box center [437, 436] width 102 height 36
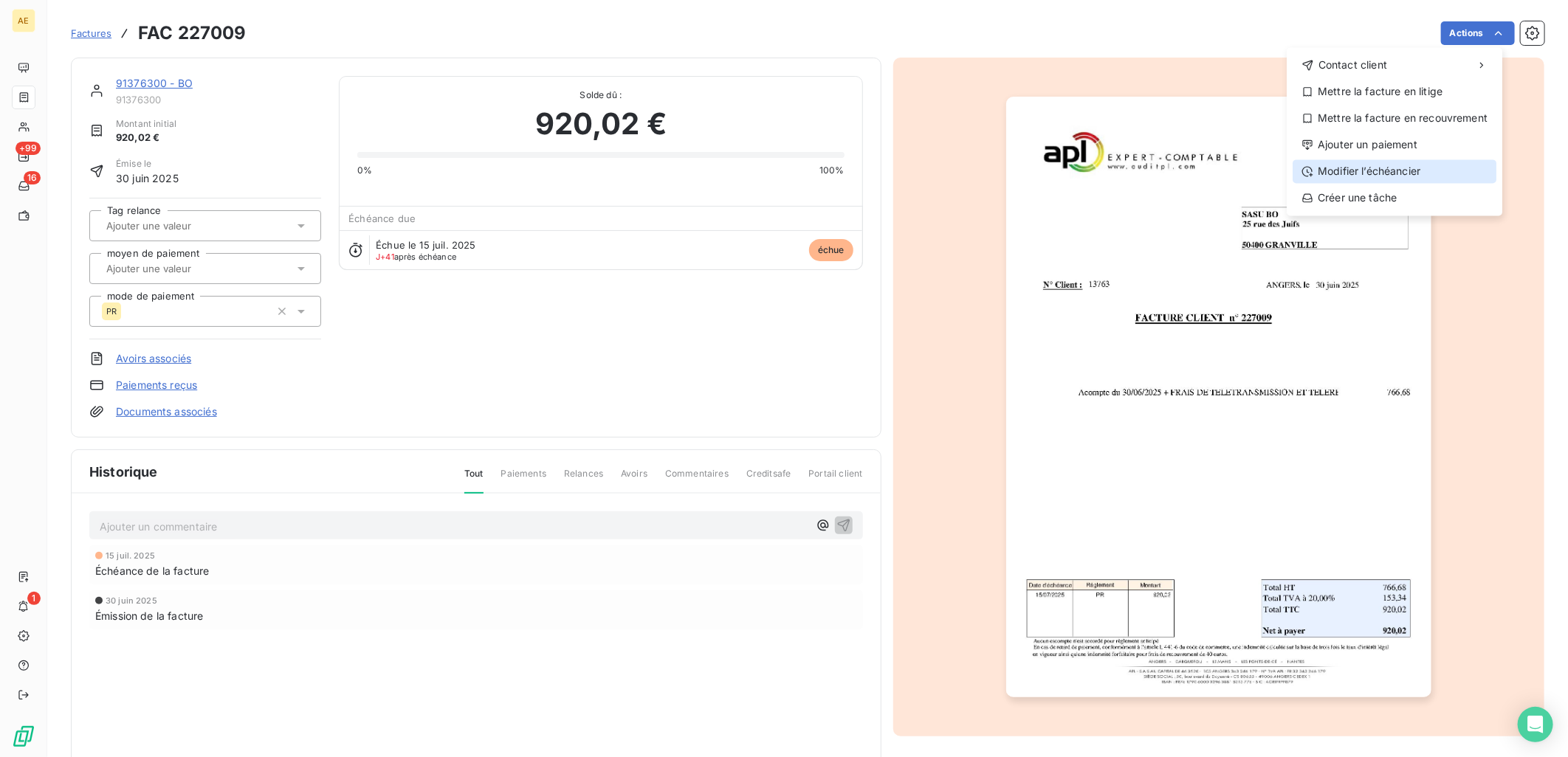
click at [1389, 170] on div "Modifier l’échéancier" at bounding box center [1394, 171] width 203 height 24
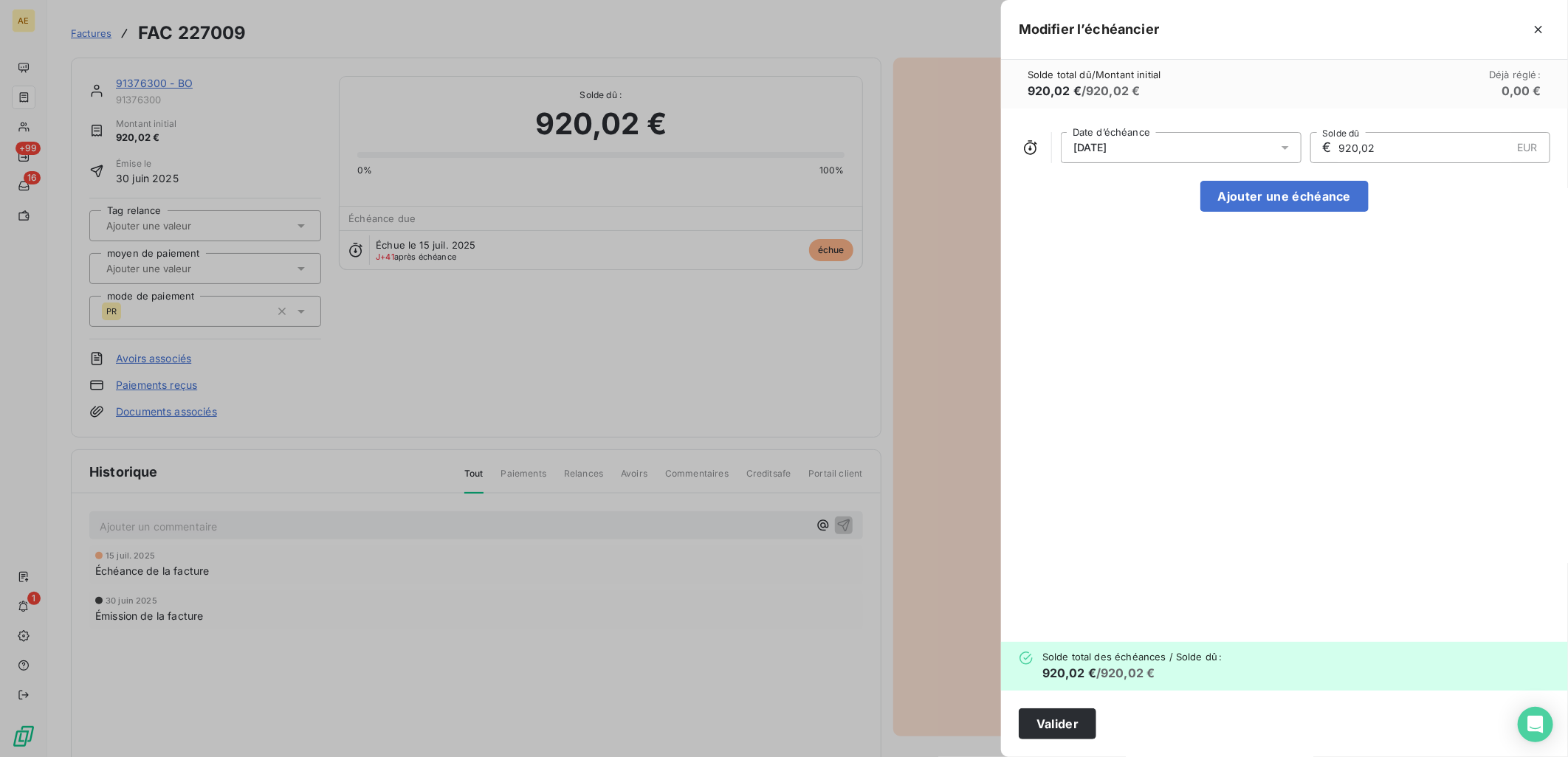
click at [1293, 146] on div at bounding box center [1289, 147] width 24 height 31
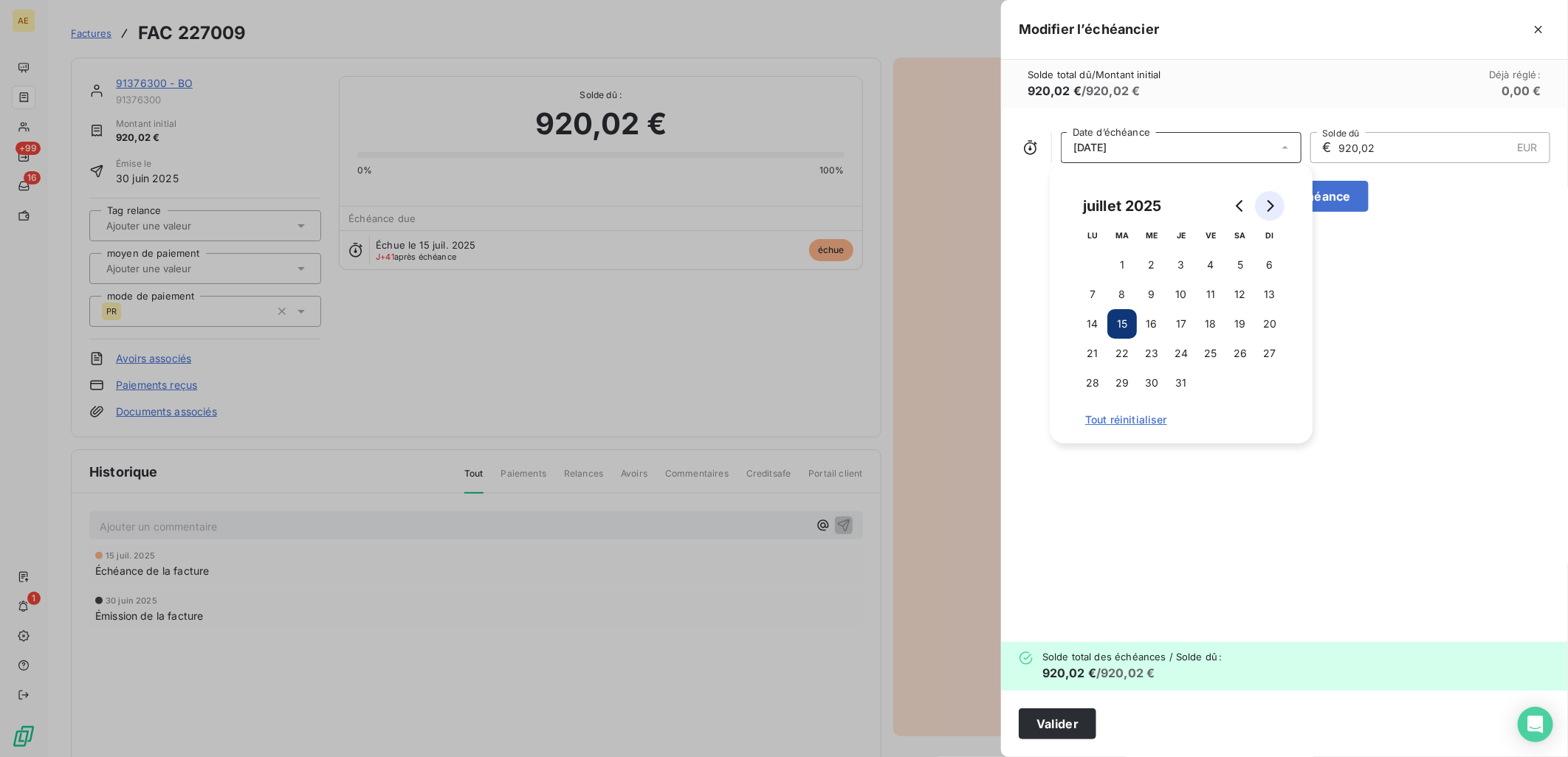
click at [1274, 211] on icon "Go to next month" at bounding box center [1269, 206] width 12 height 12
click at [1218, 326] on button "15" at bounding box center [1210, 324] width 29 height 29
click at [1270, 202] on icon "Go to next month" at bounding box center [1270, 206] width 6 height 12
click at [1093, 321] on button "15" at bounding box center [1092, 324] width 29 height 29
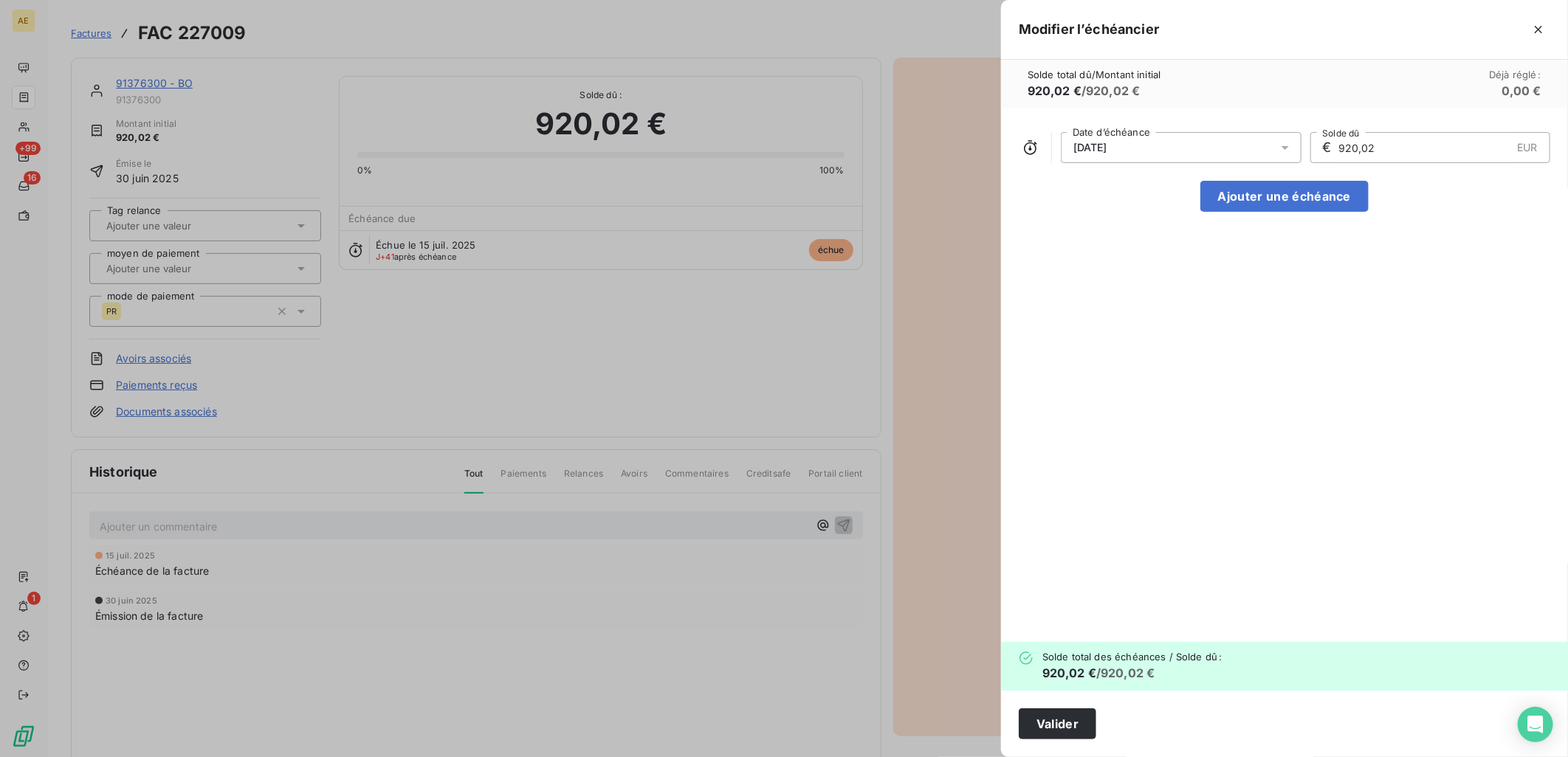
click at [1236, 535] on div "[DATE] Date d’échéance € 920,02 EUR Solde dû Ajouter une échéance" at bounding box center [1284, 375] width 567 height 533
click at [1079, 732] on button "Valider" at bounding box center [1057, 723] width 78 height 31
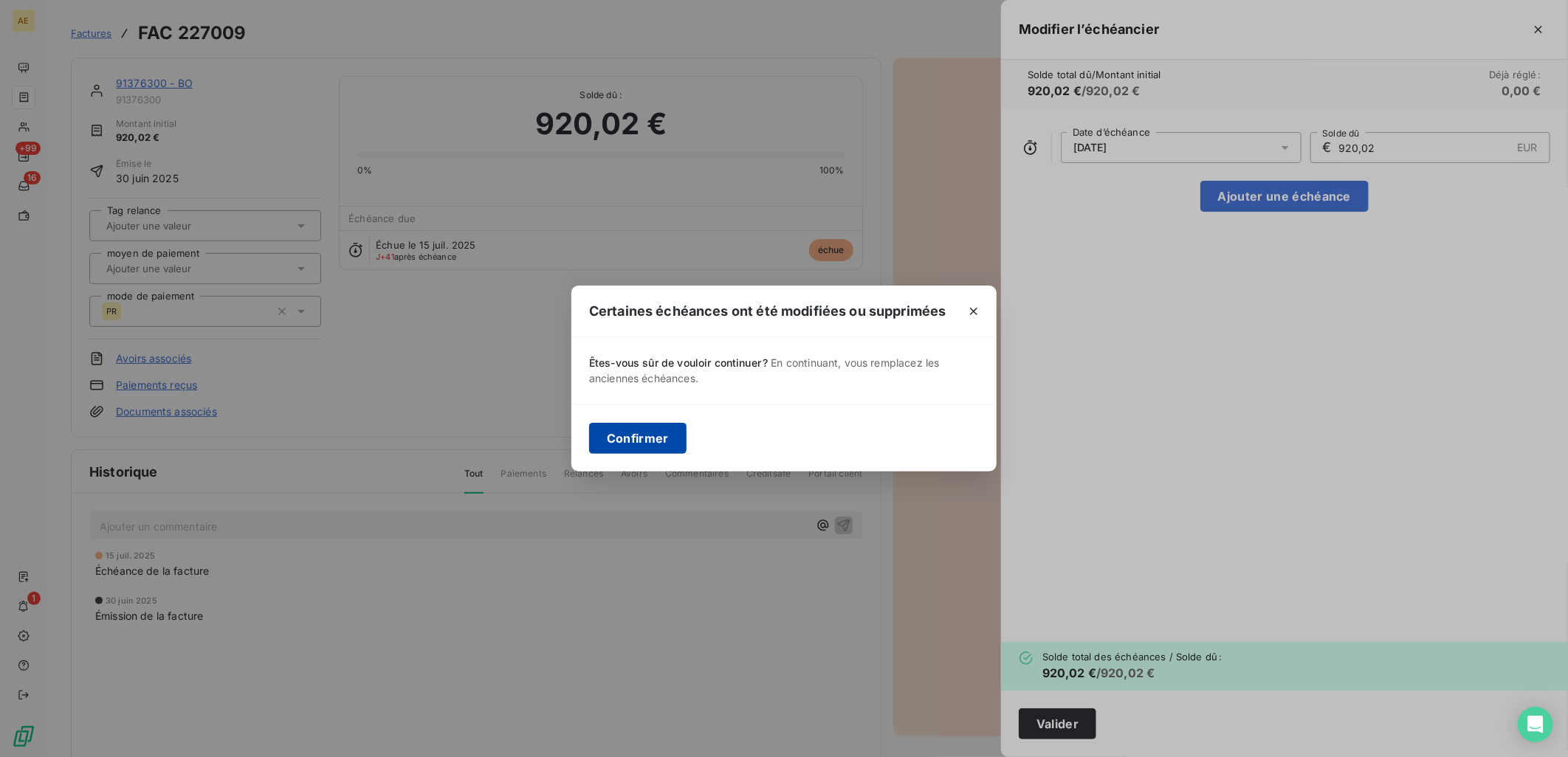
click at [659, 449] on button "Confirmer" at bounding box center [637, 437] width 97 height 31
